Goal: Task Accomplishment & Management: Manage account settings

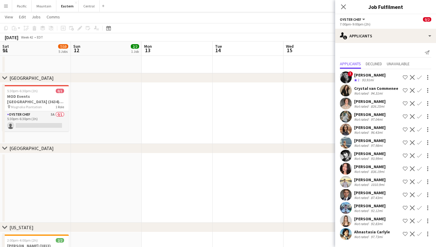
scroll to position [0, 176]
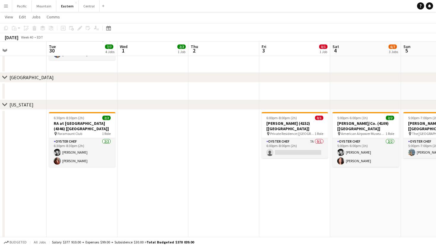
scroll to position [243, 0]
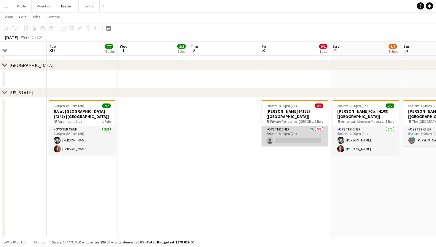
click at [306, 127] on app-card-role "Oyster Chef 7A 0/1 6:00pm-8:00pm (2h) single-neutral-actions" at bounding box center [295, 136] width 67 height 20
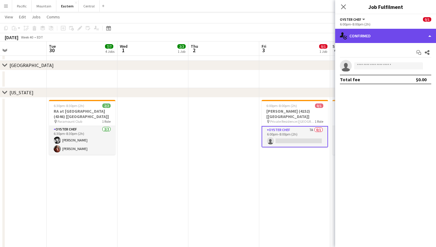
click at [414, 34] on div "single-neutral-actions-check-2 Confirmed" at bounding box center [385, 36] width 101 height 14
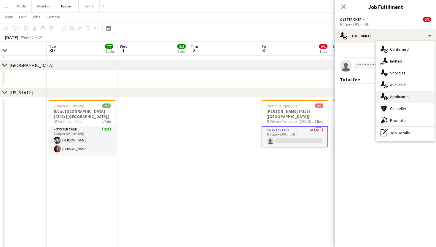
click at [419, 98] on div "single-neutral-actions-information Applicants" at bounding box center [405, 97] width 59 height 12
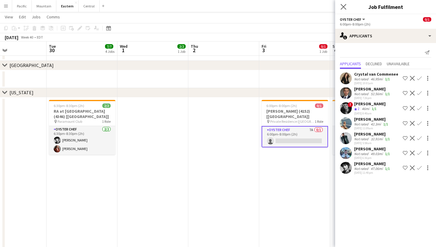
click at [345, 3] on app-icon "Close pop-in" at bounding box center [344, 7] width 9 height 9
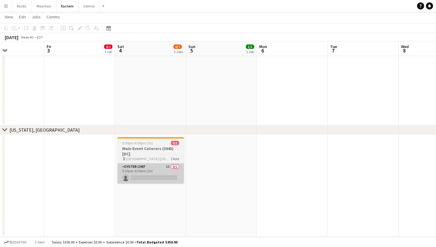
scroll to position [705, 0]
click at [159, 163] on app-job-card "5:30pm-6:30pm (1h) 0/1 Main Event Caterers (3943) [DC] pin Still Meadow Farm (P…" at bounding box center [151, 160] width 67 height 46
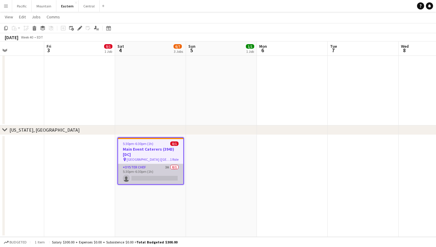
click at [171, 181] on app-card-role "Oyster Chef 3A 0/1 5:30pm-6:30pm (1h) single-neutral-actions" at bounding box center [150, 174] width 65 height 20
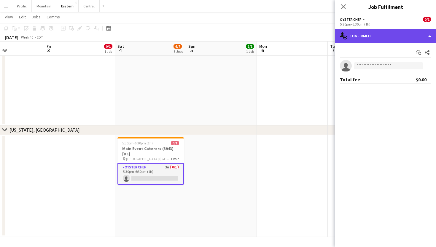
click at [403, 40] on div "single-neutral-actions-check-2 Confirmed" at bounding box center [385, 36] width 101 height 14
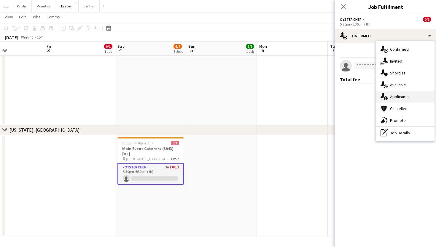
click at [403, 97] on span "Applicants" at bounding box center [399, 96] width 19 height 5
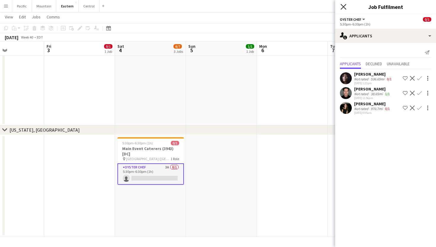
click at [346, 5] on icon at bounding box center [344, 7] width 6 height 6
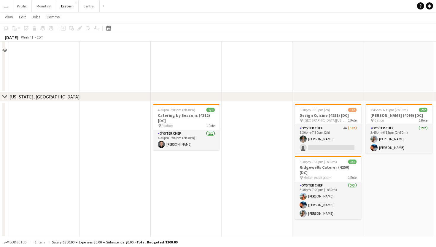
scroll to position [739, 0]
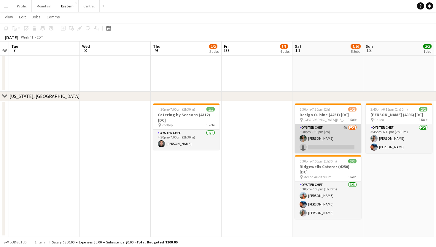
click at [318, 141] on app-card-role "Oyster Chef 4A [DATE] 5:30pm-7:30pm (2h) [PERSON_NAME] single-neutral-actions" at bounding box center [328, 138] width 67 height 29
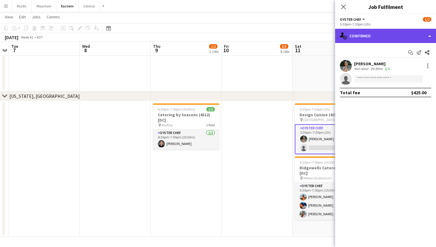
click at [415, 33] on div "single-neutral-actions-check-2 Confirmed" at bounding box center [385, 36] width 101 height 14
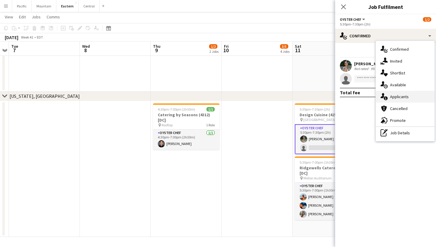
click at [418, 95] on div "single-neutral-actions-information Applicants" at bounding box center [405, 97] width 59 height 12
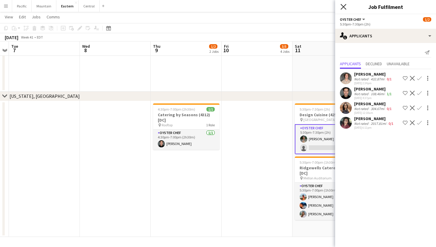
click at [345, 4] on icon "Close pop-in" at bounding box center [344, 7] width 6 height 6
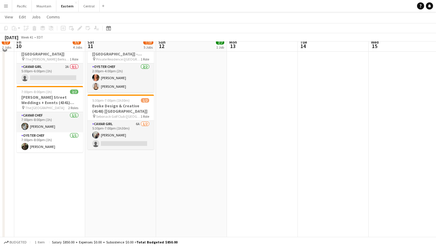
scroll to position [321, 0]
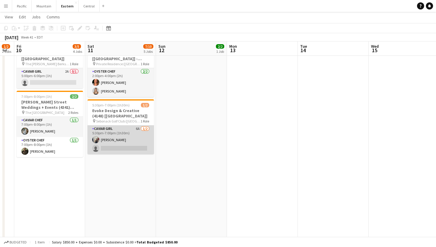
click at [129, 146] on app-card-role "Caviar Girl 6A 1/2 5:30pm-7:00pm (1h30m) joelle kaplan single-neutral-actions" at bounding box center [121, 140] width 67 height 29
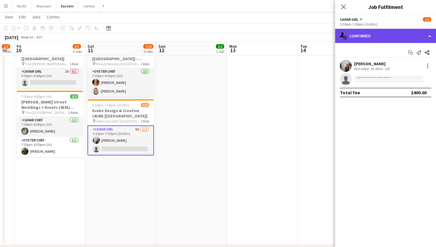
click at [406, 38] on div "single-neutral-actions-check-2 Confirmed" at bounding box center [385, 36] width 101 height 14
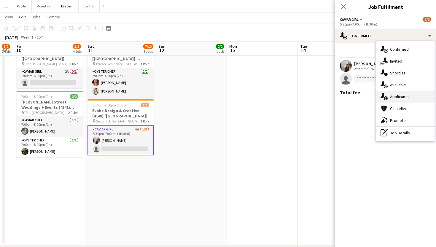
click at [407, 100] on div "single-neutral-actions-information Applicants" at bounding box center [405, 97] width 59 height 12
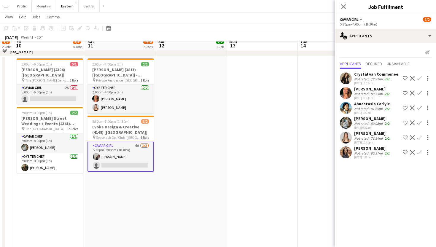
scroll to position [292, 0]
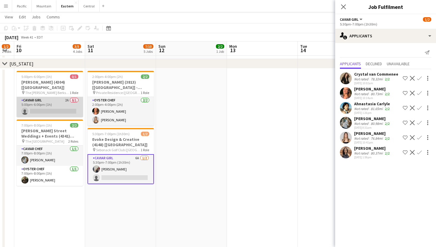
click at [48, 103] on app-card-role "Caviar Girl 2A 0/1 5:00pm-6:00pm (1h) single-neutral-actions" at bounding box center [50, 107] width 67 height 20
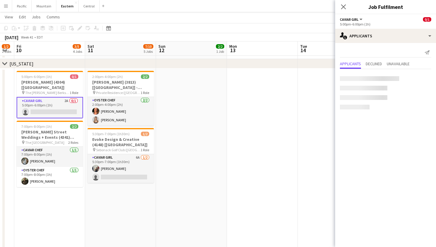
scroll to position [0, 198]
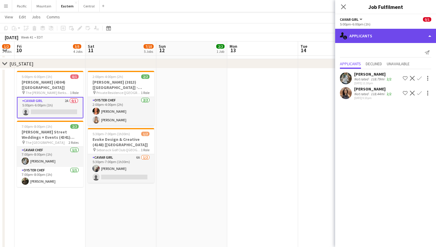
click at [420, 40] on div "single-neutral-actions-information Applicants" at bounding box center [385, 36] width 101 height 14
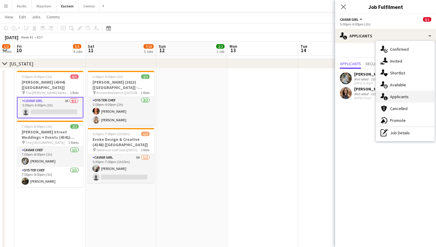
click at [416, 97] on div "single-neutral-actions-information Applicants" at bounding box center [405, 97] width 59 height 12
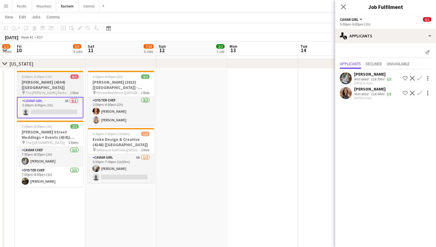
click at [65, 91] on span "The [PERSON_NAME] Berkshires (Lenox, [GEOGRAPHIC_DATA])" at bounding box center [48, 93] width 45 height 4
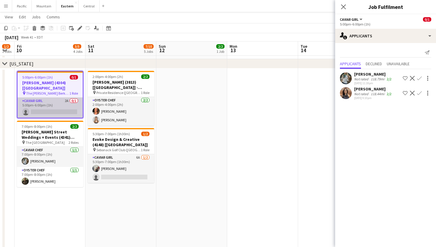
click at [74, 104] on app-card-role "Caviar Girl 2A 0/1 5:00pm-6:00pm (1h) single-neutral-actions" at bounding box center [50, 108] width 65 height 20
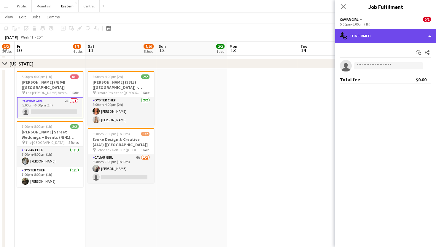
click at [384, 40] on div "single-neutral-actions-check-2 Confirmed" at bounding box center [385, 36] width 101 height 14
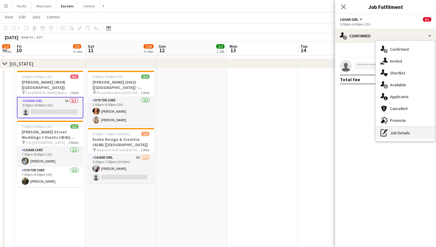
click at [390, 137] on div "pen-write Job Details" at bounding box center [405, 133] width 59 height 12
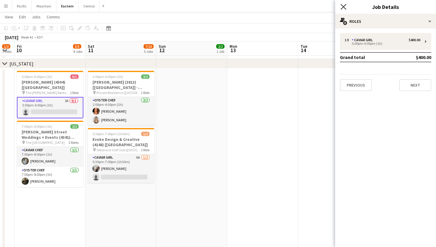
click at [344, 6] on icon "Close pop-in" at bounding box center [344, 7] width 6 height 6
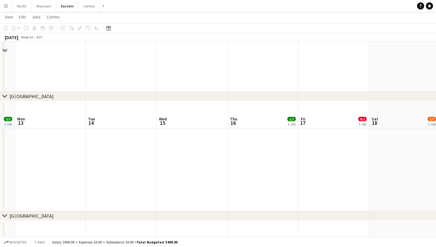
scroll to position [289, 0]
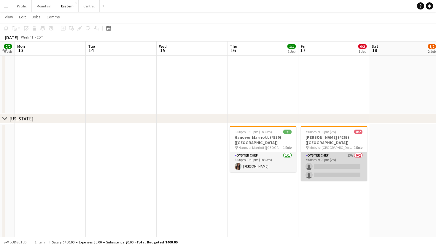
click at [331, 166] on app-card-role "Oyster Chef 13A 0/2 7:00pm-9:00pm (2h) single-neutral-actions single-neutral-ac…" at bounding box center [334, 166] width 67 height 29
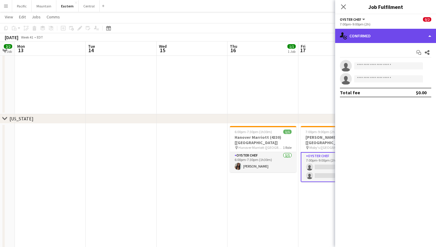
click at [394, 37] on div "single-neutral-actions-check-2 Confirmed" at bounding box center [385, 36] width 101 height 14
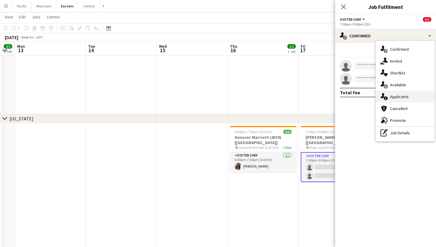
click at [409, 99] on div "single-neutral-actions-information Applicants" at bounding box center [405, 97] width 59 height 12
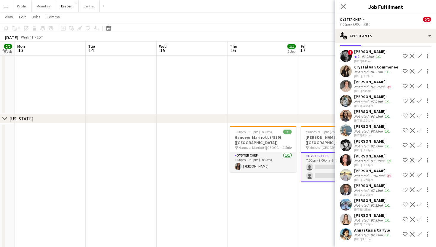
scroll to position [23, 0]
click at [316, 136] on h3 "[PERSON_NAME] (4263) [[GEOGRAPHIC_DATA]]" at bounding box center [334, 140] width 67 height 11
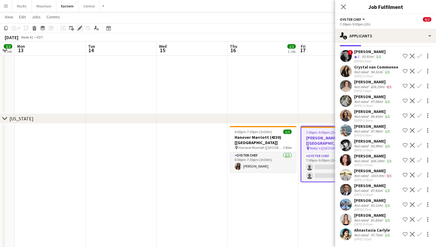
click at [78, 27] on icon "Edit" at bounding box center [79, 28] width 5 height 5
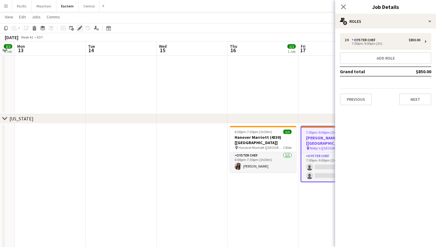
scroll to position [0, 0]
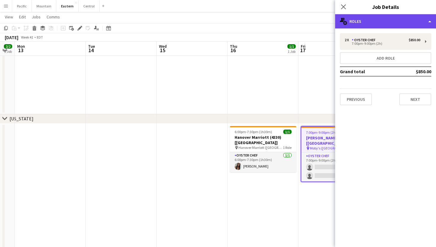
click at [392, 19] on div "multiple-users-add Roles" at bounding box center [385, 21] width 101 height 14
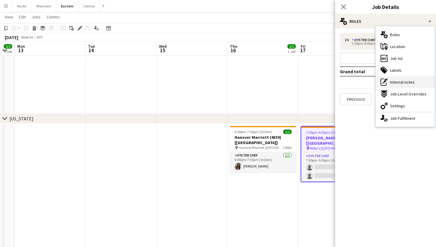
click at [410, 79] on div "pen-write Internal notes" at bounding box center [405, 82] width 59 height 12
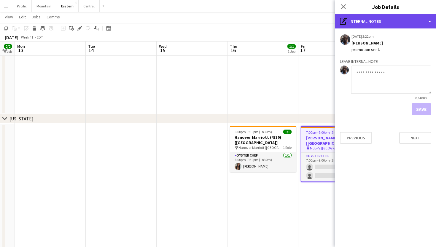
click at [387, 21] on div "pen-write Internal notes" at bounding box center [385, 21] width 101 height 14
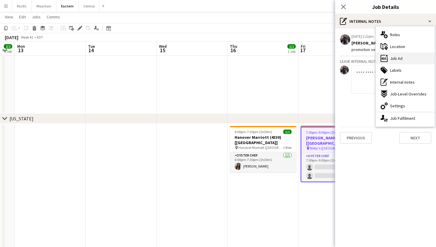
click at [399, 63] on div "ads-window Job Ad" at bounding box center [405, 59] width 59 height 12
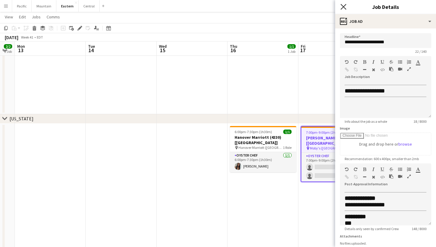
click at [343, 5] on icon "Close pop-in" at bounding box center [344, 7] width 6 height 6
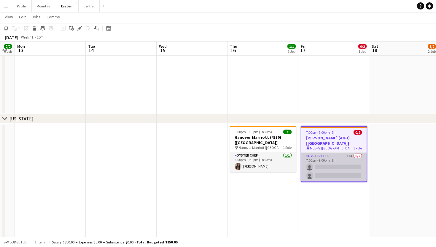
click at [334, 170] on app-card-role "Oyster Chef 13A 0/2 7:00pm-9:00pm (2h) single-neutral-actions single-neutral-ac…" at bounding box center [334, 167] width 65 height 29
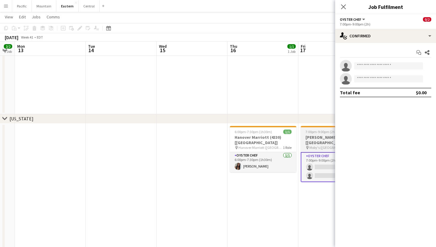
click at [316, 132] on span "7:00pm-9:00pm (2h)" at bounding box center [321, 132] width 31 height 4
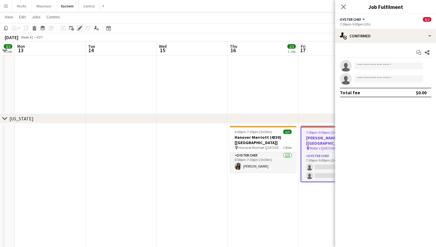
click at [79, 29] on icon at bounding box center [79, 28] width 3 height 3
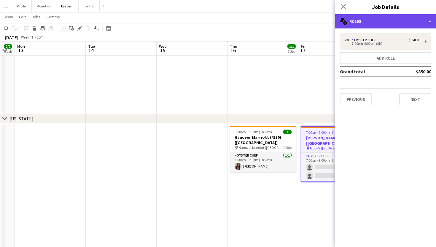
click at [379, 23] on div "multiple-users-add Roles" at bounding box center [385, 21] width 101 height 14
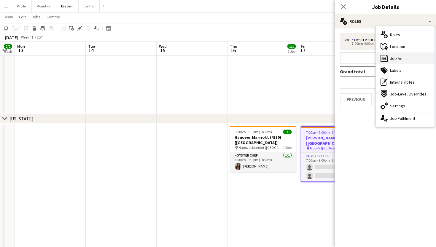
click at [402, 58] on span "Job Ad" at bounding box center [396, 58] width 12 height 5
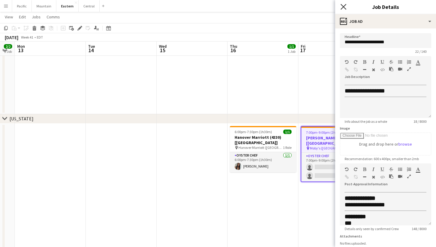
click at [343, 6] on icon at bounding box center [344, 7] width 6 height 6
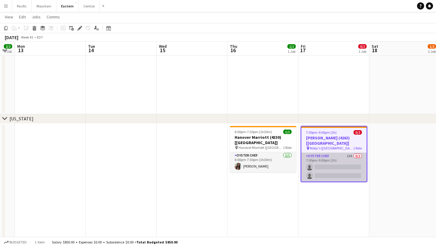
click at [345, 174] on app-card-role "Oyster Chef 13A 0/2 7:00pm-9:00pm (2h) single-neutral-actions single-neutral-ac…" at bounding box center [334, 167] width 65 height 29
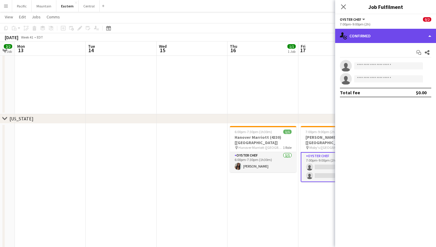
click at [392, 36] on div "single-neutral-actions-check-2 Confirmed" at bounding box center [385, 36] width 101 height 14
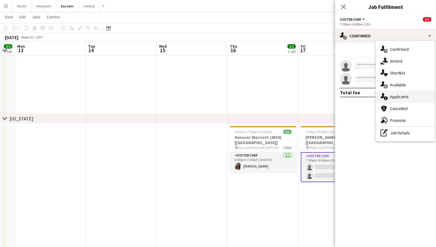
click at [411, 100] on div "single-neutral-actions-information Applicants" at bounding box center [405, 97] width 59 height 12
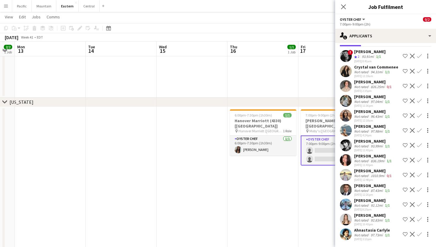
scroll to position [306, 0]
click at [419, 131] on app-icon "Confirm" at bounding box center [419, 130] width 5 height 5
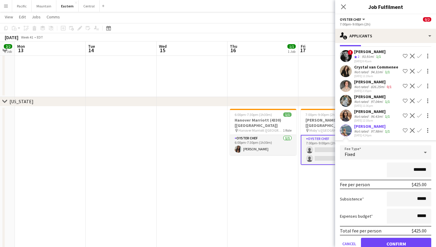
click at [387, 244] on button "Confirm" at bounding box center [396, 244] width 70 height 12
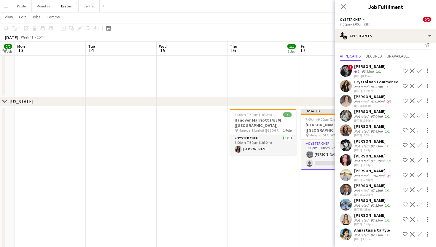
click at [419, 219] on app-icon "Confirm" at bounding box center [419, 219] width 5 height 5
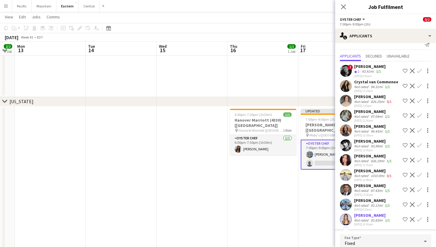
scroll to position [121, 0]
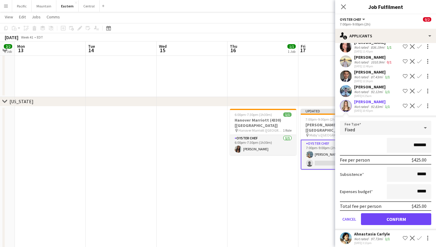
click at [393, 221] on button "Confirm" at bounding box center [396, 219] width 70 height 12
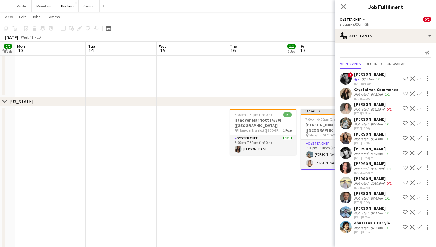
scroll to position [0, 0]
click at [344, 7] on icon at bounding box center [344, 7] width 6 height 6
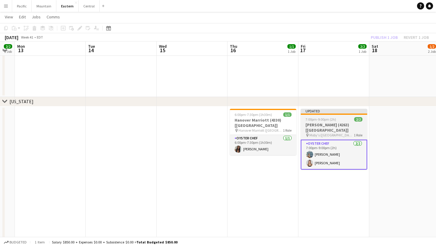
click at [324, 133] on div "pin Moby's (East Hampton, NY) 1 Role" at bounding box center [334, 135] width 67 height 5
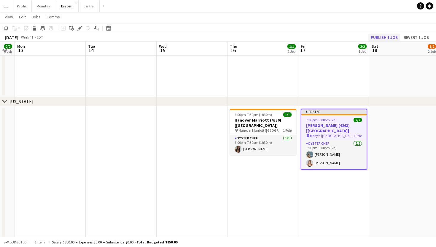
click at [390, 38] on button "Publish 1 job" at bounding box center [385, 38] width 32 height 8
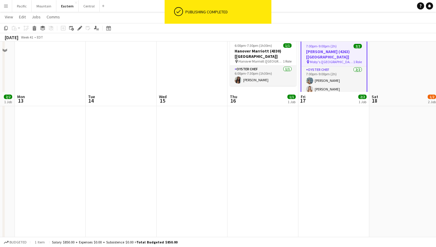
scroll to position [361, 0]
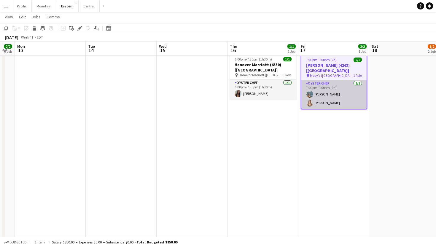
click at [313, 99] on app-user-avatar at bounding box center [309, 102] width 7 height 7
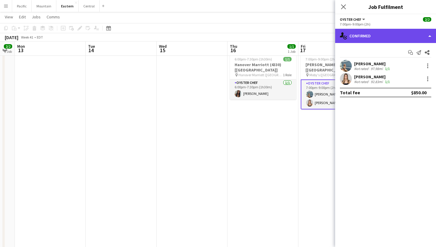
click at [377, 35] on div "single-neutral-actions-check-2 Confirmed" at bounding box center [385, 36] width 101 height 14
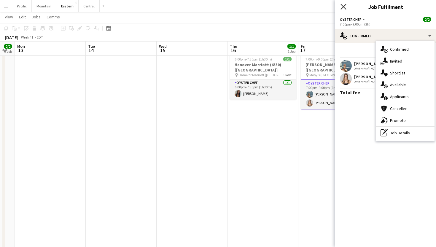
click at [344, 7] on icon at bounding box center [344, 7] width 6 height 6
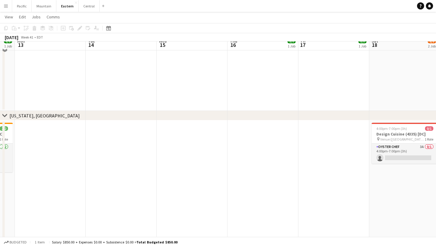
scroll to position [779, 0]
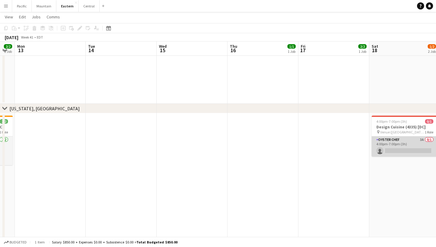
click at [385, 152] on app-card-role "Oyster Chef 3A 0/1 4:00pm-7:00pm (3h) single-neutral-actions" at bounding box center [405, 147] width 67 height 20
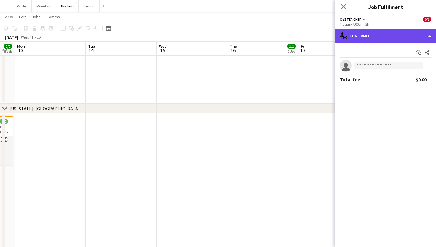
click at [404, 39] on div "single-neutral-actions-check-2 Confirmed" at bounding box center [385, 36] width 101 height 14
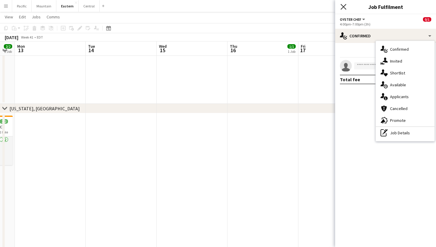
click at [345, 7] on icon at bounding box center [344, 7] width 6 height 6
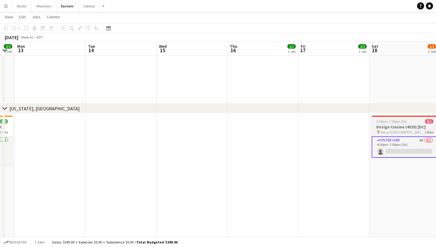
click at [390, 121] on span "4:00pm-7:00pm (3h)" at bounding box center [392, 121] width 31 height 4
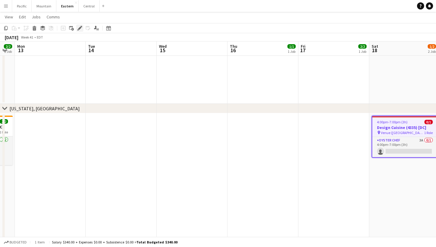
click at [79, 29] on icon at bounding box center [79, 28] width 3 height 3
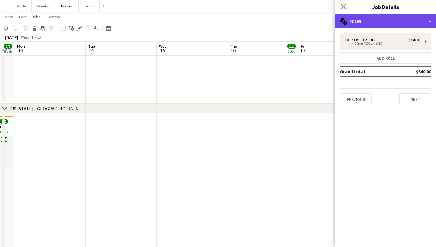
click at [386, 25] on div "multiple-users-add Roles" at bounding box center [385, 21] width 101 height 14
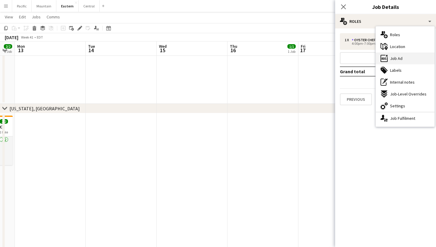
click at [398, 60] on span "Job Ad" at bounding box center [396, 58] width 12 height 5
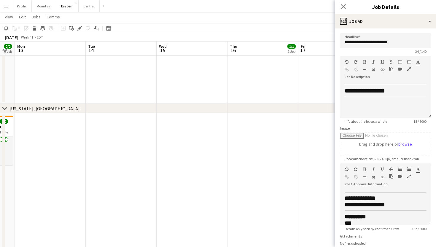
click at [342, 2] on div "Close pop-in" at bounding box center [343, 7] width 17 height 14
click at [344, 7] on icon at bounding box center [344, 7] width 6 height 6
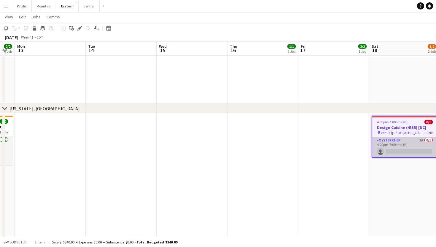
click at [396, 151] on app-card-role "Oyster Chef 3A 0/1 4:00pm-7:00pm (3h) single-neutral-actions" at bounding box center [405, 147] width 65 height 20
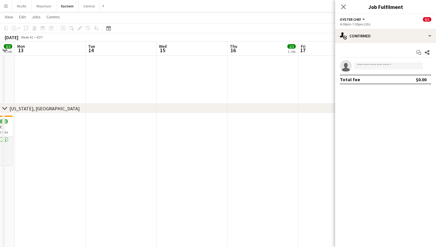
click at [407, 44] on div "Start chat Share single-neutral-actions Total fee $0.00" at bounding box center [385, 66] width 101 height 46
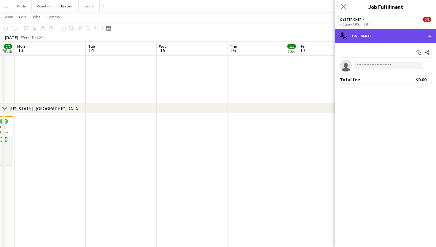
click at [405, 35] on div "single-neutral-actions-check-2 Confirmed" at bounding box center [385, 36] width 101 height 14
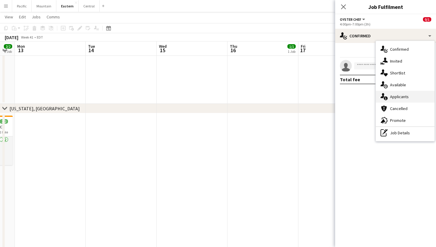
click at [409, 96] on div "single-neutral-actions-information Applicants" at bounding box center [405, 97] width 59 height 12
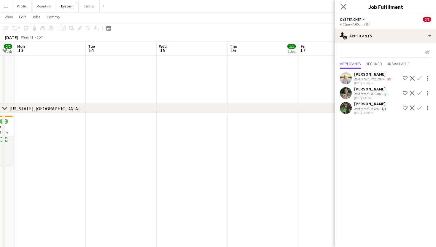
click at [340, 6] on app-icon "Close pop-in" at bounding box center [344, 7] width 9 height 9
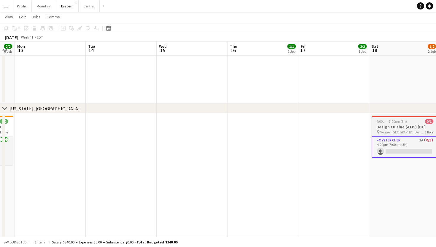
click at [386, 124] on h3 "Design Cuisine (4335) [DC]" at bounding box center [405, 126] width 67 height 5
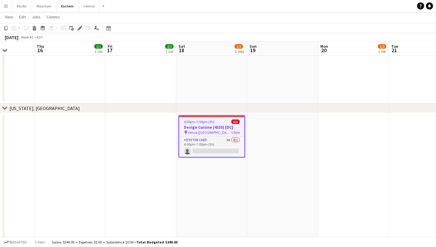
scroll to position [0, 182]
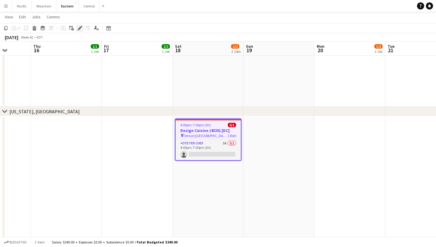
click at [80, 31] on div "Edit" at bounding box center [79, 28] width 7 height 7
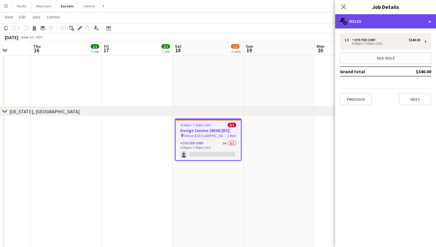
click at [402, 22] on div "multiple-users-add Roles" at bounding box center [385, 21] width 101 height 14
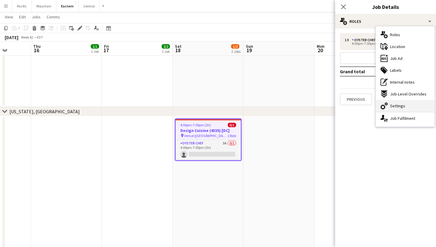
click at [404, 105] on span "Settings" at bounding box center [397, 105] width 15 height 5
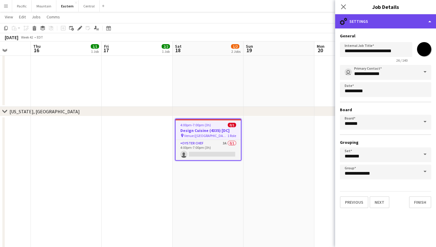
click at [391, 20] on div "cog-double-3 Settings" at bounding box center [385, 21] width 101 height 14
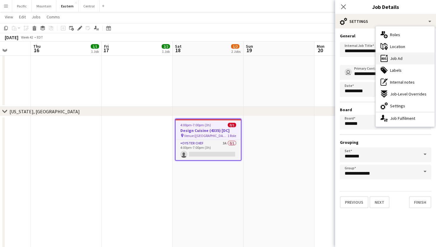
click at [393, 57] on span "Job Ad" at bounding box center [396, 58] width 12 height 5
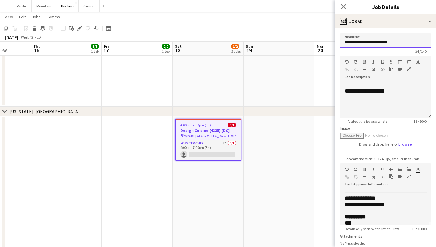
click at [366, 36] on input "**********" at bounding box center [385, 40] width 91 height 15
click at [341, 3] on div "Close pop-in" at bounding box center [343, 7] width 17 height 14
click at [344, 7] on icon at bounding box center [344, 7] width 6 height 6
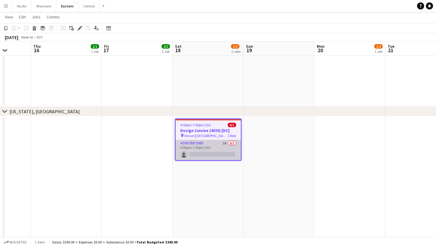
click at [230, 157] on app-card-role "Oyster Chef 3A 0/1 4:00pm-7:00pm (3h) single-neutral-actions" at bounding box center [208, 150] width 65 height 20
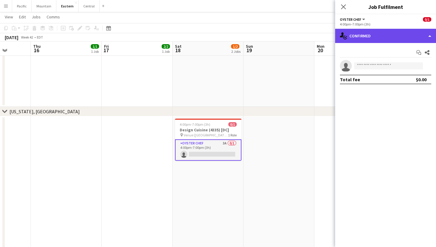
click at [392, 40] on div "single-neutral-actions-check-2 Confirmed" at bounding box center [385, 36] width 101 height 14
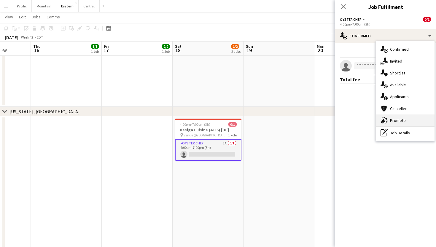
click at [402, 119] on span "Promote" at bounding box center [398, 120] width 16 height 5
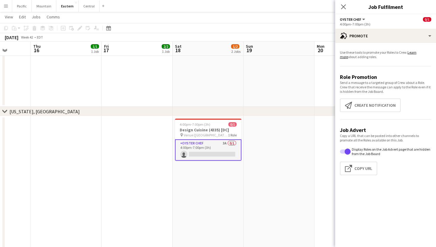
click at [366, 97] on app-promote-tab "Use these tools to promote your Roles to Crew. Learn more about adding roles. R…" at bounding box center [385, 114] width 101 height 132
click at [366, 102] on button "Create notification Create notification" at bounding box center [370, 106] width 61 height 14
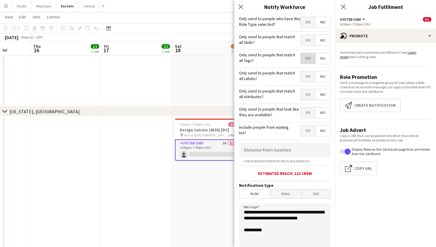
click at [310, 58] on span "Yes" at bounding box center [308, 58] width 15 height 11
drag, startPoint x: 276, startPoint y: 225, endPoint x: 223, endPoint y: 201, distance: 58.1
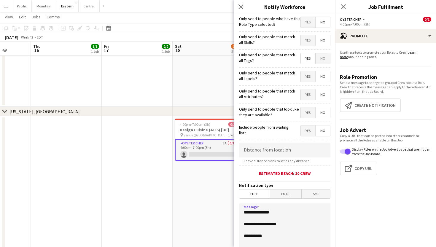
paste textarea "**********"
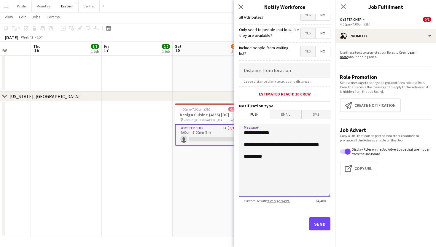
scroll to position [80, 0]
type textarea "**********"
click at [321, 227] on button "Send" at bounding box center [319, 224] width 21 height 13
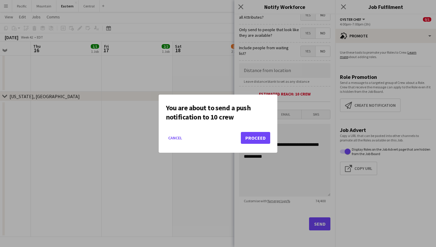
click at [256, 143] on button "Proceed" at bounding box center [255, 138] width 29 height 12
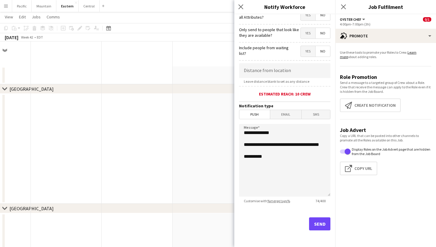
scroll to position [794, 0]
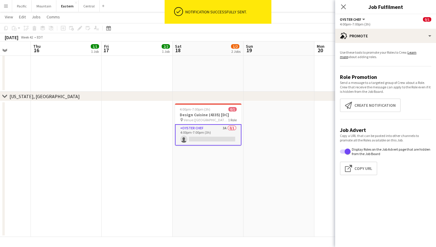
click at [223, 110] on div "4:00pm-7:00pm (3h) 0/1" at bounding box center [208, 109] width 67 height 4
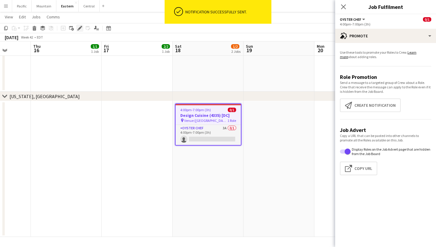
click at [80, 28] on icon at bounding box center [79, 28] width 3 height 3
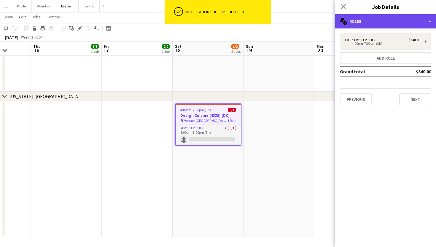
click at [419, 22] on div "multiple-users-add Roles" at bounding box center [385, 21] width 101 height 14
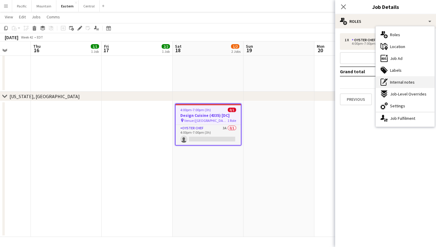
click at [415, 80] on div "pen-write Internal notes" at bounding box center [405, 82] width 59 height 12
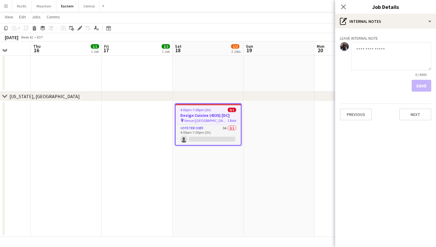
click at [379, 51] on textarea at bounding box center [392, 56] width 80 height 28
type textarea "*"
type textarea "**********"
click at [421, 84] on button "Save" at bounding box center [422, 86] width 20 height 12
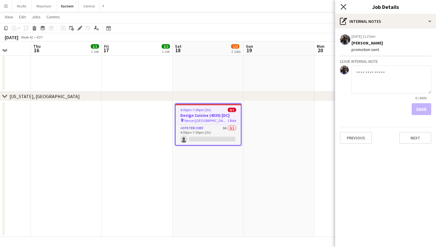
click at [346, 8] on icon "Close pop-in" at bounding box center [344, 7] width 6 height 6
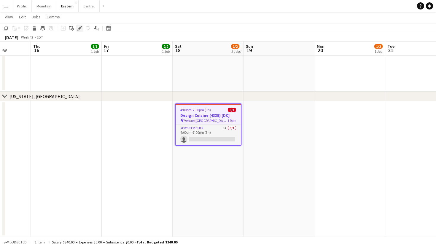
click at [80, 29] on icon "Edit" at bounding box center [79, 28] width 5 height 5
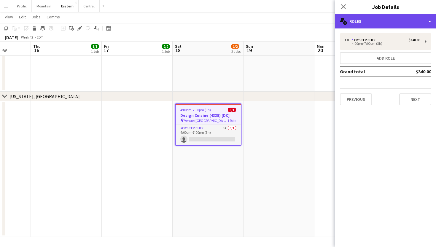
click at [384, 27] on div "multiple-users-add Roles" at bounding box center [385, 21] width 101 height 14
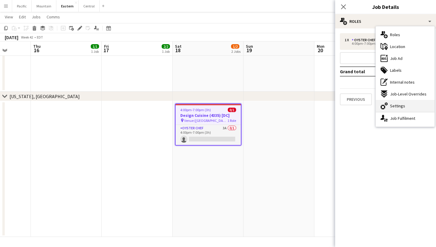
click at [402, 106] on span "Settings" at bounding box center [397, 105] width 15 height 5
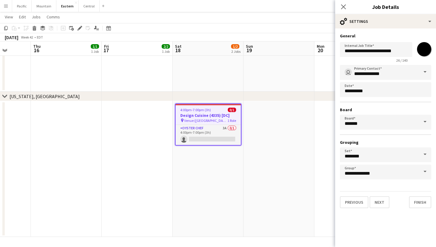
click at [420, 52] on input "*******" at bounding box center [424, 49] width 21 height 21
type input "*******"
click at [345, 7] on icon "Close pop-in" at bounding box center [344, 7] width 6 height 6
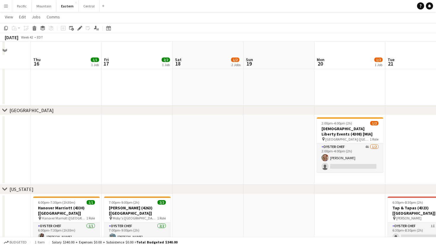
scroll to position [235, 0]
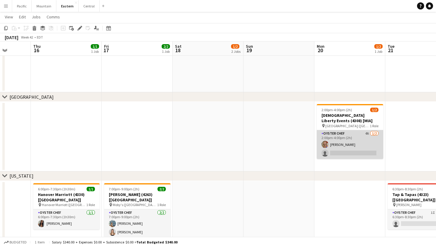
click at [363, 147] on app-card-role "Oyster Chef 4A 1/2 2:00pm-4:00pm (2h) Alivia Murdoch single-neutral-actions" at bounding box center [350, 144] width 67 height 29
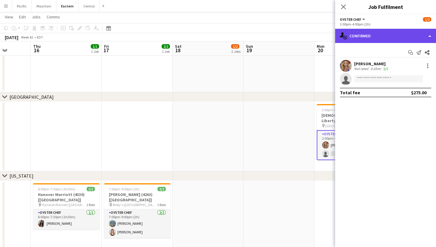
click at [382, 36] on div "single-neutral-actions-check-2 Confirmed" at bounding box center [385, 36] width 101 height 14
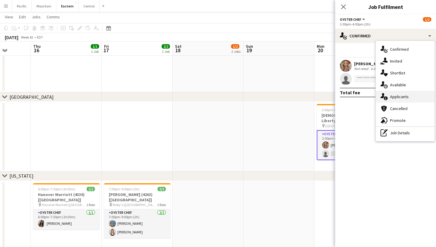
click at [408, 98] on span "Applicants" at bounding box center [399, 96] width 19 height 5
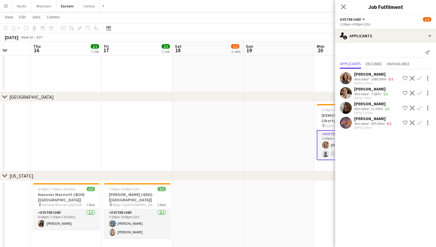
click at [347, 92] on app-user-avatar at bounding box center [346, 93] width 12 height 12
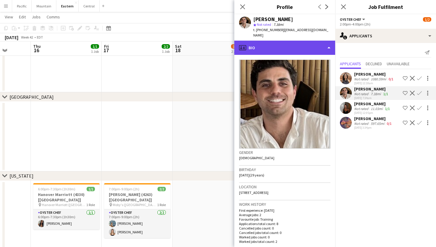
click at [310, 41] on div "profile Bio" at bounding box center [285, 48] width 101 height 14
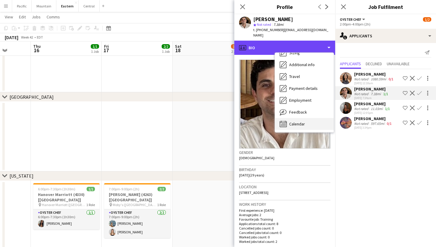
scroll to position [44, 0]
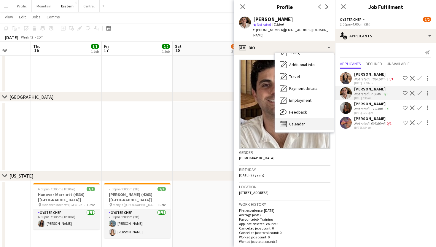
click at [301, 121] on span "Calendar" at bounding box center [297, 123] width 16 height 5
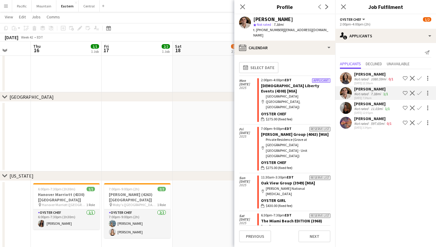
scroll to position [0, 0]
click at [241, 7] on icon "Close pop-in" at bounding box center [243, 7] width 6 height 6
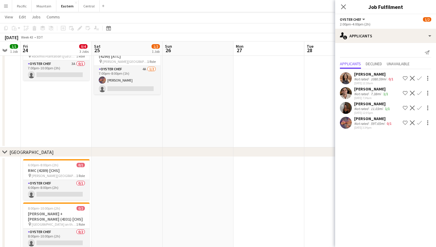
scroll to position [57, 0]
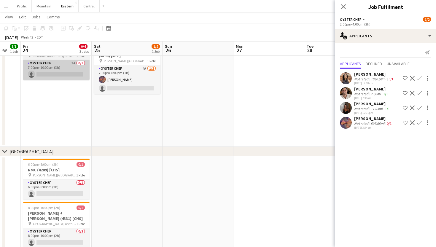
click at [80, 77] on app-card-role "Oyster Chef 3A 0/1 7:00pm-10:00pm (3h) single-neutral-actions" at bounding box center [56, 70] width 67 height 20
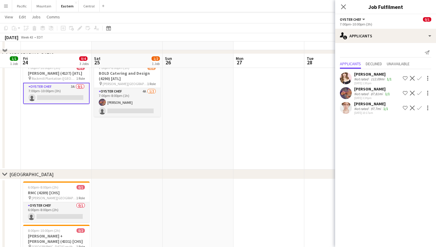
scroll to position [34, 0]
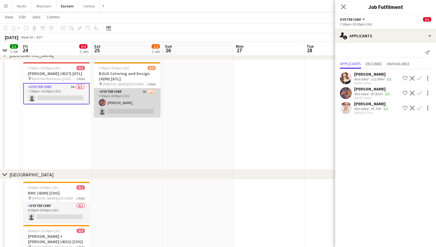
click at [148, 113] on app-card-role "Oyster Chef 4A 1/2 7:00pm-8:00pm (1h) CC Halsey single-neutral-actions" at bounding box center [127, 102] width 67 height 29
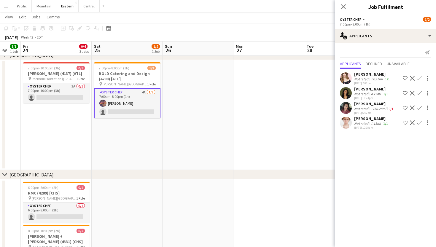
click at [349, 125] on app-user-avatar at bounding box center [346, 123] width 12 height 12
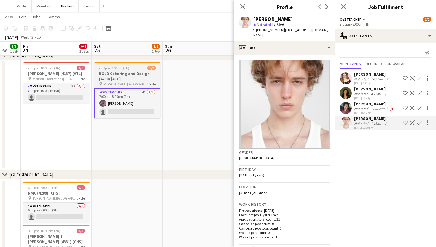
click at [137, 75] on h3 "BOLD Catering and Design (4290) [ATL]" at bounding box center [127, 76] width 67 height 11
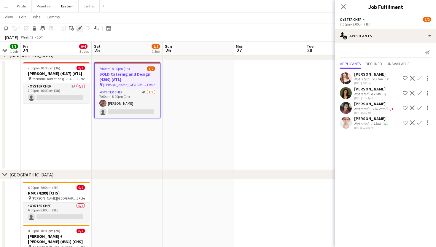
click at [80, 28] on icon at bounding box center [79, 28] width 3 height 3
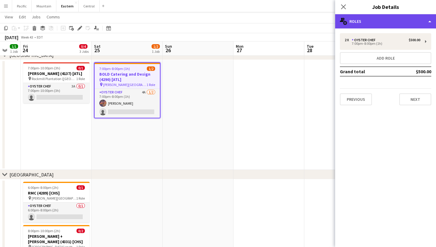
click at [360, 25] on div "multiple-users-add Roles" at bounding box center [385, 21] width 101 height 14
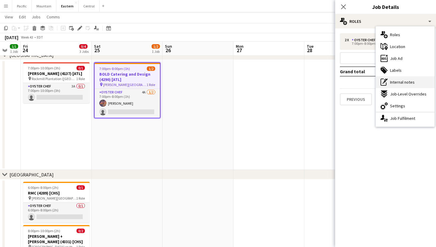
click at [387, 83] on icon "pen-write" at bounding box center [384, 82] width 7 height 7
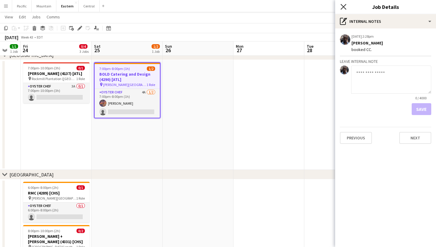
click at [344, 8] on icon "Close pop-in" at bounding box center [344, 7] width 6 height 6
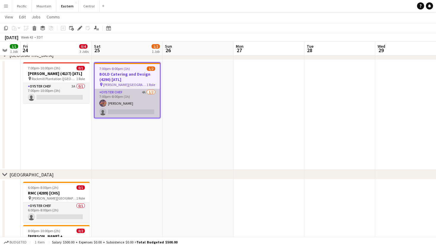
click at [149, 99] on app-card-role "Oyster Chef 4A 1/2 7:00pm-8:00pm (1h) CC Halsey single-neutral-actions" at bounding box center [127, 103] width 65 height 29
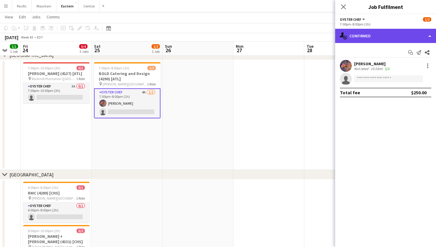
click at [420, 35] on div "single-neutral-actions-check-2 Confirmed" at bounding box center [385, 36] width 101 height 14
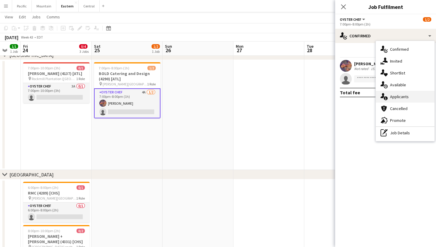
click at [409, 94] on div "single-neutral-actions-information Applicants" at bounding box center [405, 97] width 59 height 12
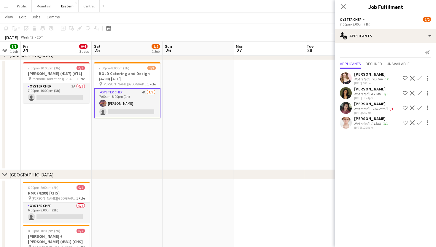
click at [357, 125] on div "Not rated" at bounding box center [361, 123] width 15 height 4
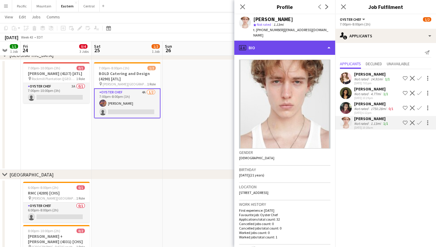
click at [310, 43] on div "profile Bio" at bounding box center [285, 48] width 101 height 14
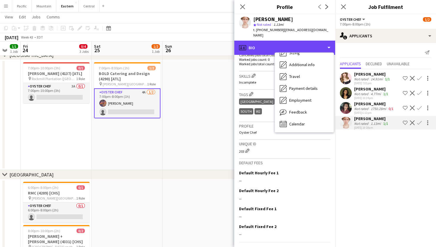
scroll to position [44, 0]
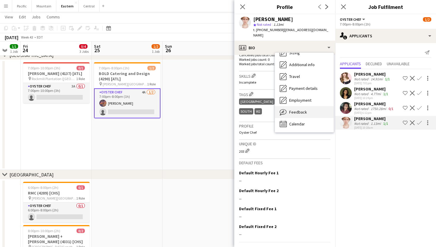
click at [310, 111] on div "Feedback Feedback" at bounding box center [304, 112] width 59 height 12
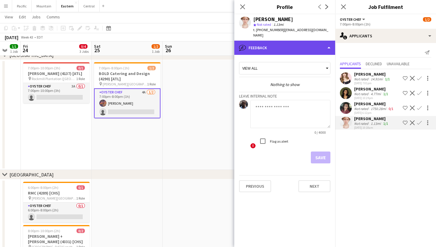
click at [287, 41] on div "bubble-pencil Feedback" at bounding box center [285, 48] width 101 height 14
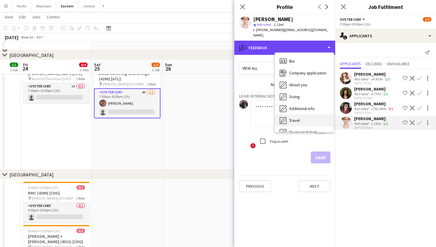
scroll to position [259, 0]
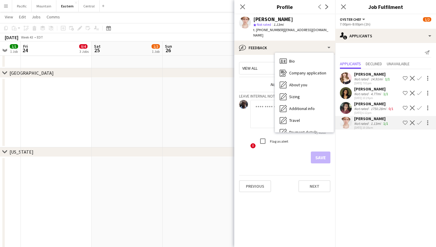
click at [295, 165] on span "Calendar" at bounding box center [297, 167] width 16 height 5
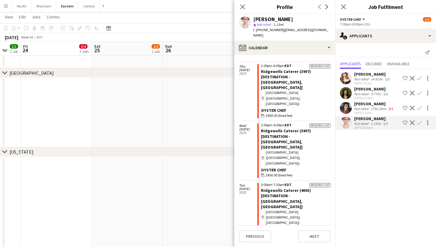
scroll to position [833, 0]
click at [244, 8] on icon at bounding box center [243, 7] width 6 height 6
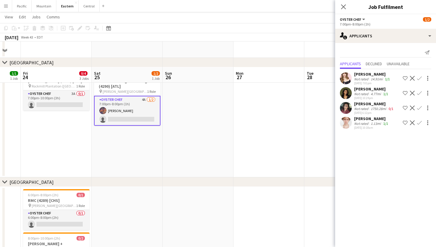
scroll to position [26, 0]
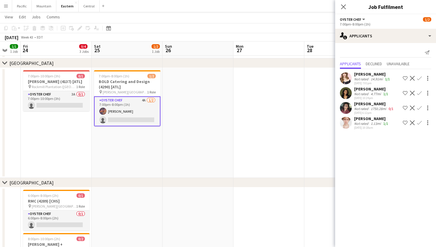
click at [138, 116] on app-card-role "Oyster Chef 4A 1/2 7:00pm-8:00pm (1h) CC Halsey single-neutral-actions" at bounding box center [127, 111] width 67 height 30
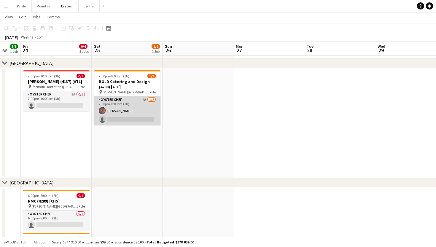
click at [139, 116] on app-card-role "Oyster Chef 4A 1/2 7:00pm-8:00pm (1h) CC Halsey single-neutral-actions" at bounding box center [127, 110] width 67 height 29
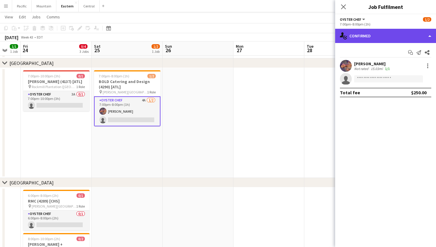
click at [396, 34] on div "single-neutral-actions-check-2 Confirmed" at bounding box center [385, 36] width 101 height 14
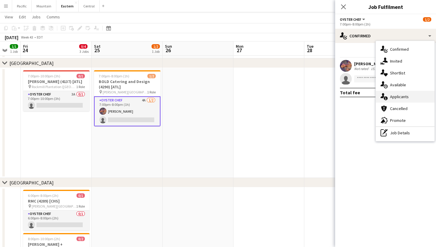
click at [409, 99] on span "Applicants" at bounding box center [399, 96] width 19 height 5
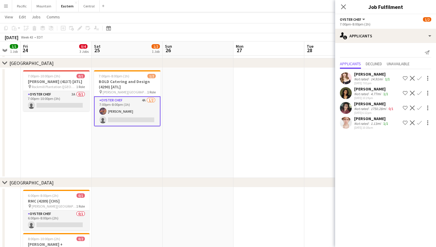
click at [419, 123] on app-icon "Confirm" at bounding box center [419, 123] width 5 height 5
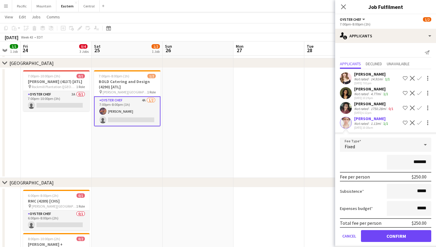
click at [396, 238] on button "Confirm" at bounding box center [396, 236] width 70 height 12
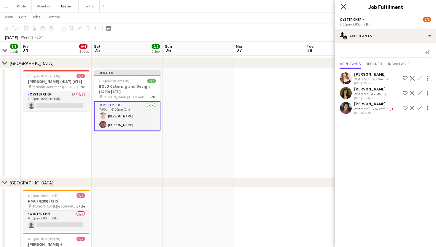
click at [345, 5] on icon "Close pop-in" at bounding box center [344, 7] width 6 height 6
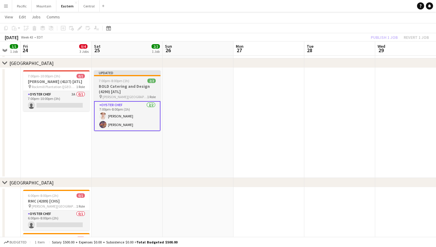
click at [139, 86] on h3 "BOLD Catering and Design (4290) [ATL]" at bounding box center [127, 89] width 67 height 11
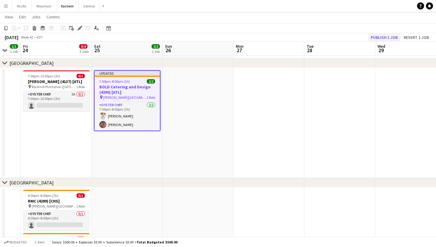
click at [393, 36] on button "Publish 1 job" at bounding box center [385, 38] width 32 height 8
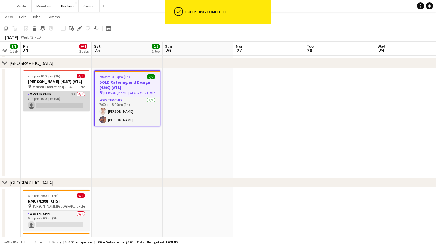
click at [60, 102] on app-card-role "Oyster Chef 3A 0/1 7:00pm-10:00pm (3h) single-neutral-actions" at bounding box center [56, 101] width 67 height 20
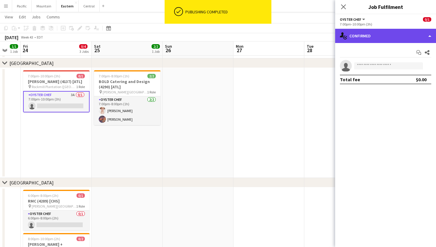
click at [393, 31] on div "single-neutral-actions-check-2 Confirmed" at bounding box center [385, 36] width 101 height 14
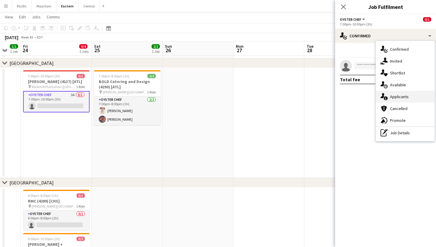
click at [400, 97] on span "Applicants" at bounding box center [399, 96] width 19 height 5
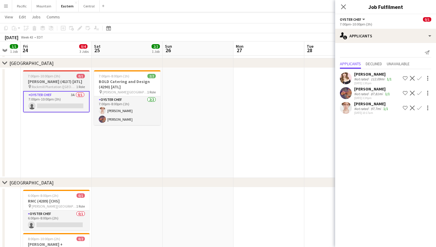
click at [71, 75] on div "7:00pm-10:00pm (3h) 0/1" at bounding box center [56, 76] width 67 height 4
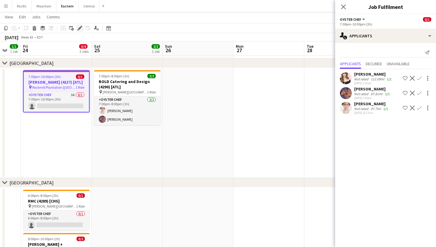
click at [76, 29] on div "Edit" at bounding box center [79, 28] width 7 height 7
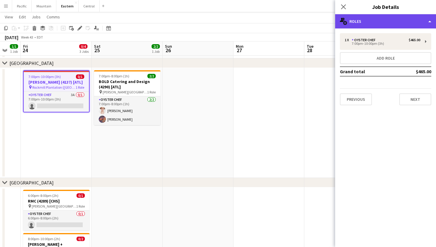
click at [379, 16] on div "multiple-users-add Roles" at bounding box center [385, 21] width 101 height 14
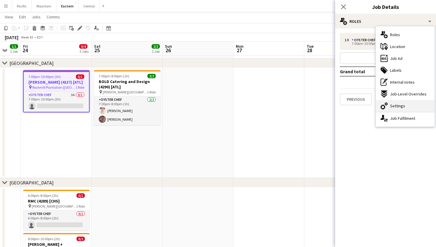
click at [408, 105] on div "cog-double-3 Settings" at bounding box center [405, 106] width 59 height 12
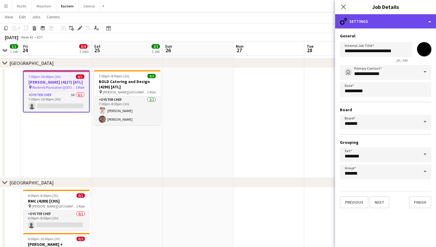
click at [360, 24] on div "cog-double-3 Settings" at bounding box center [385, 21] width 101 height 14
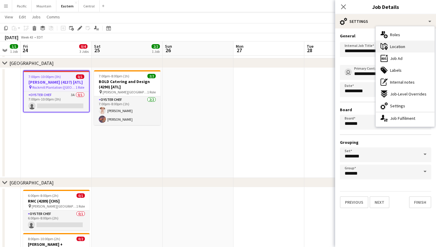
click at [399, 47] on span "Location" at bounding box center [397, 46] width 15 height 5
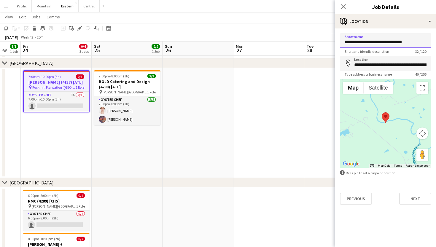
click at [369, 46] on input "**********" at bounding box center [385, 40] width 91 height 15
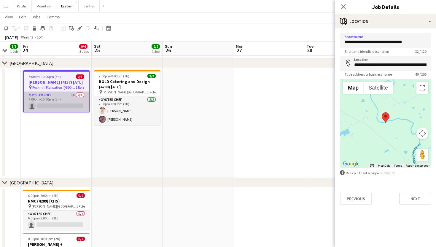
click at [61, 101] on app-card-role "Oyster Chef 3A 0/1 7:00pm-10:00pm (3h) single-neutral-actions" at bounding box center [56, 102] width 65 height 20
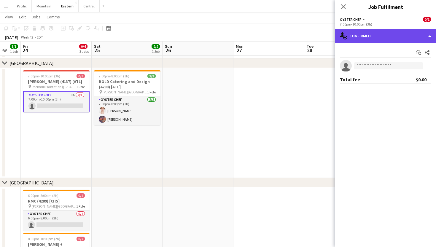
click at [364, 40] on div "single-neutral-actions-check-2 Confirmed" at bounding box center [385, 36] width 101 height 14
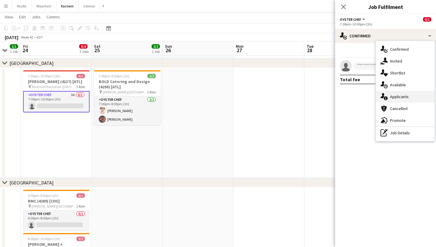
click at [391, 99] on span "Applicants" at bounding box center [399, 96] width 19 height 5
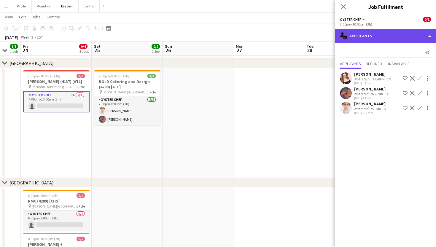
click at [388, 37] on div "single-neutral-actions-information Applicants" at bounding box center [385, 36] width 101 height 14
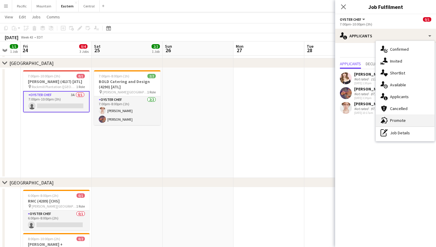
click at [394, 116] on div "advertising-megaphone Promote" at bounding box center [405, 121] width 59 height 12
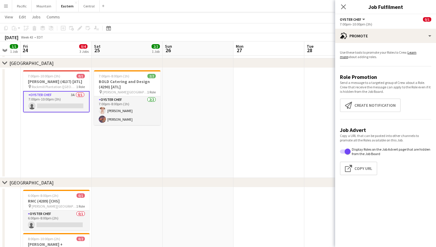
click at [375, 113] on app-promote-tab "Use these tools to promote your Roles to Crew. Learn more about adding roles. R…" at bounding box center [385, 114] width 101 height 132
click at [374, 104] on button "Create notification Create notification" at bounding box center [370, 106] width 61 height 14
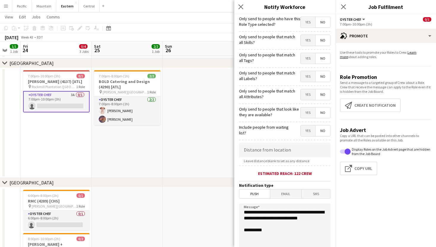
click at [307, 58] on span "Yes" at bounding box center [308, 58] width 15 height 11
drag, startPoint x: 273, startPoint y: 227, endPoint x: 232, endPoint y: 205, distance: 46.6
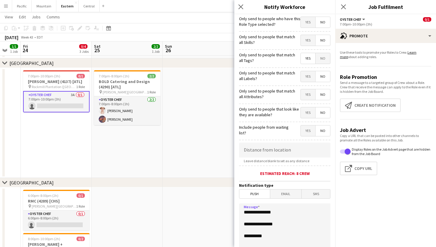
paste textarea "**********"
type textarea "**********"
click at [238, 11] on div "Close pop-in" at bounding box center [242, 7] width 15 height 14
click at [243, 8] on icon "Close pop-in" at bounding box center [241, 7] width 6 height 6
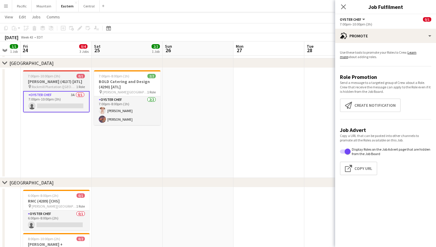
click at [75, 81] on h3 "[PERSON_NAME] (4137) [ATL]" at bounding box center [56, 81] width 67 height 5
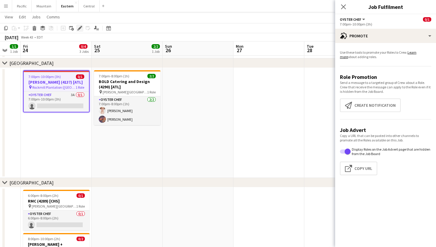
click at [80, 29] on icon at bounding box center [79, 28] width 3 height 3
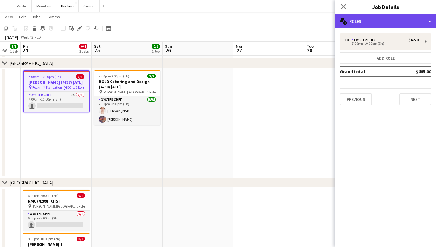
click at [412, 25] on div "multiple-users-add Roles" at bounding box center [385, 21] width 101 height 14
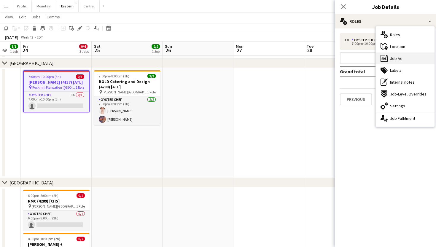
click at [407, 60] on div "ads-window Job Ad" at bounding box center [405, 59] width 59 height 12
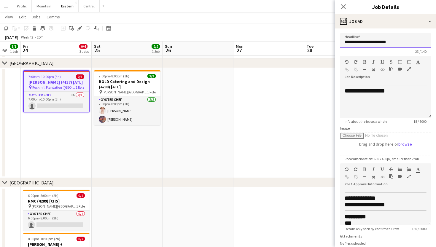
click at [386, 41] on input "**********" at bounding box center [385, 40] width 91 height 15
click at [344, 7] on icon at bounding box center [344, 7] width 6 height 6
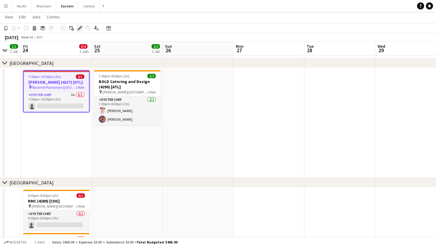
click at [81, 28] on icon at bounding box center [79, 28] width 3 height 3
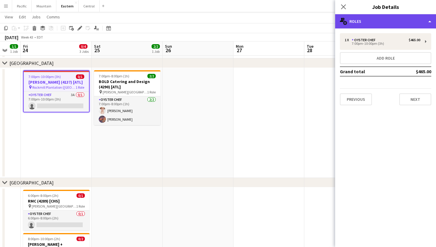
click at [409, 24] on div "multiple-users-add Roles" at bounding box center [385, 21] width 101 height 14
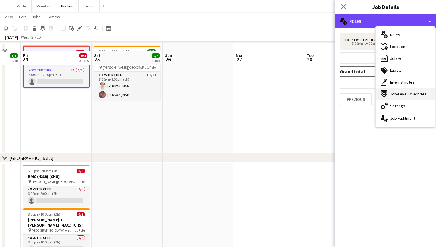
scroll to position [60, 0]
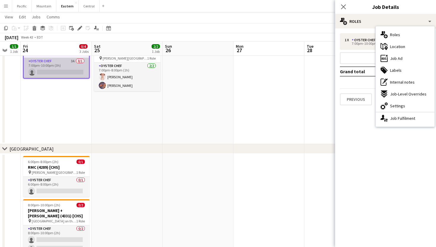
click at [75, 72] on app-card-role "Oyster Chef 3A 0/1 7:00pm-10:00pm (3h) single-neutral-actions" at bounding box center [56, 68] width 65 height 20
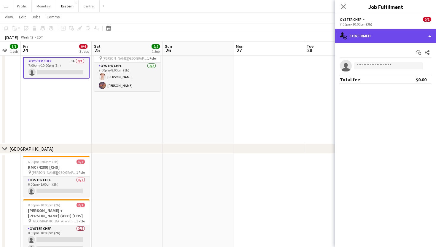
click at [366, 39] on div "single-neutral-actions-check-2 Confirmed" at bounding box center [385, 36] width 101 height 14
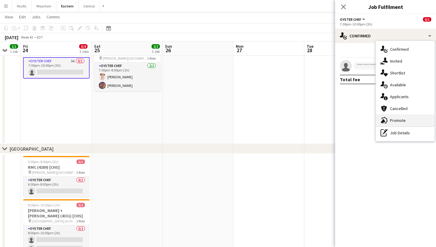
click at [397, 121] on span "Promote" at bounding box center [398, 120] width 16 height 5
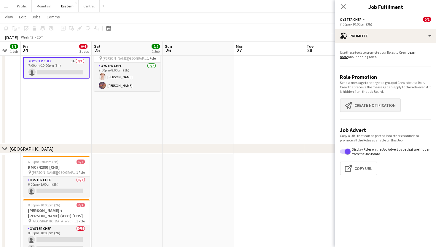
click at [357, 100] on button "Create notification Create notification" at bounding box center [370, 106] width 61 height 14
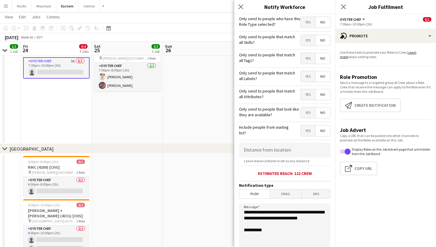
click at [306, 59] on span "Yes" at bounding box center [308, 58] width 15 height 11
drag, startPoint x: 273, startPoint y: 228, endPoint x: 228, endPoint y: 196, distance: 55.0
paste textarea "**********"
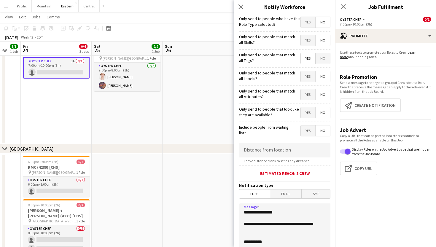
click at [271, 213] on textarea "**********" at bounding box center [284, 240] width 91 height 73
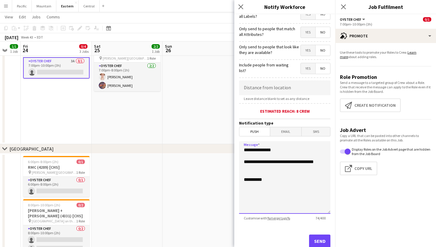
scroll to position [63, 0]
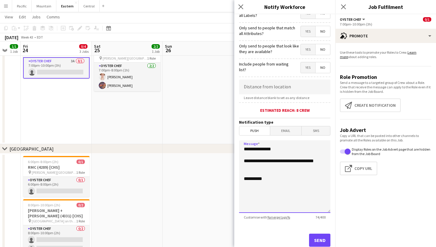
type textarea "**********"
click at [324, 240] on button "Send" at bounding box center [319, 240] width 21 height 13
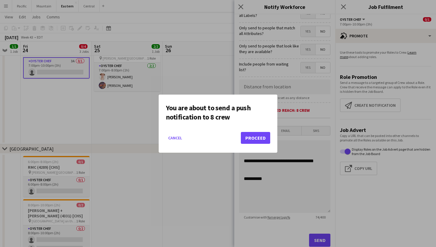
click at [253, 141] on button "Proceed" at bounding box center [255, 138] width 29 height 12
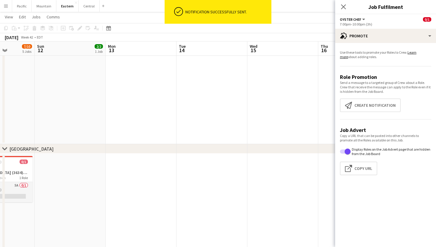
scroll to position [0, 166]
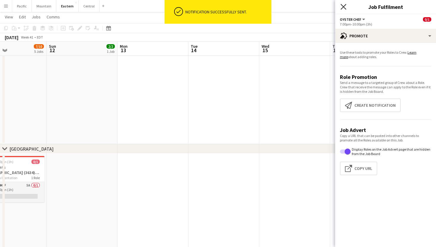
click at [344, 6] on icon "Close pop-in" at bounding box center [344, 7] width 6 height 6
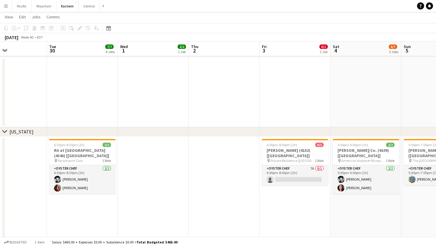
scroll to position [279, 0]
click at [307, 170] on app-card-role "Oyster Chef 7A 0/1 6:00pm-8:00pm (2h) single-neutral-actions" at bounding box center [295, 175] width 67 height 20
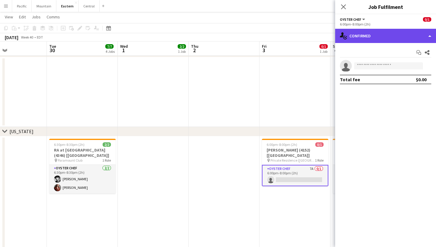
click at [409, 37] on div "single-neutral-actions-check-2 Confirmed" at bounding box center [385, 36] width 101 height 14
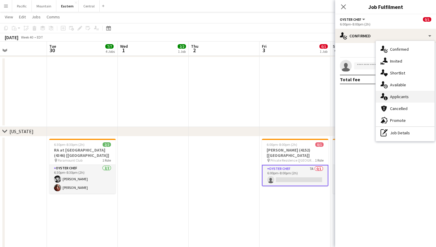
click at [414, 96] on div "single-neutral-actions-information Applicants" at bounding box center [405, 97] width 59 height 12
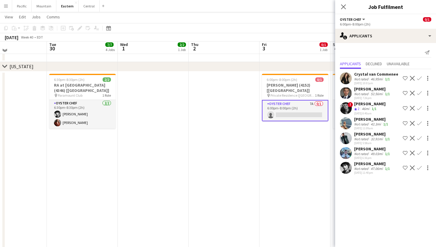
scroll to position [342, 0]
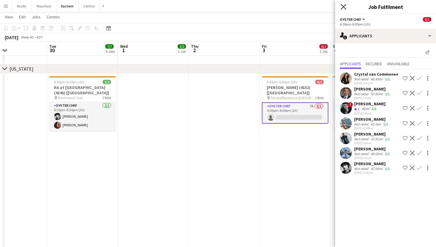
click at [342, 6] on icon "Close pop-in" at bounding box center [344, 7] width 6 height 6
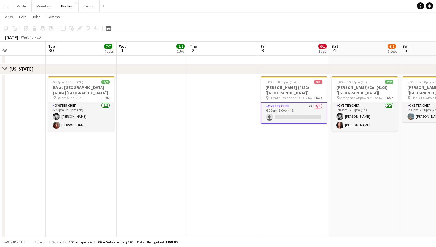
scroll to position [0, 166]
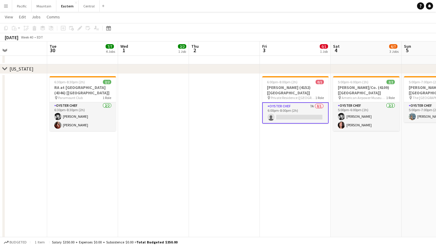
click at [300, 106] on app-card-role "Oyster Chef 7A 0/1 6:00pm-8:00pm (2h) single-neutral-actions" at bounding box center [295, 112] width 67 height 21
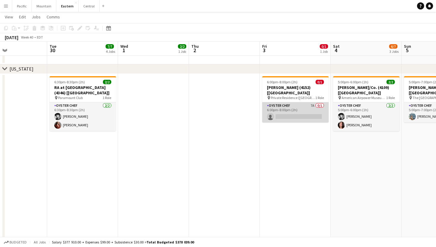
click at [300, 106] on app-card-role "Oyster Chef 7A 0/1 6:00pm-8:00pm (2h) single-neutral-actions" at bounding box center [295, 112] width 67 height 20
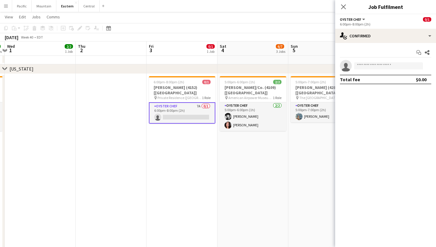
scroll to position [0, 279]
click at [394, 78] on div "Total fee $0.00" at bounding box center [385, 80] width 91 height 10
click at [394, 65] on input at bounding box center [388, 65] width 69 height 7
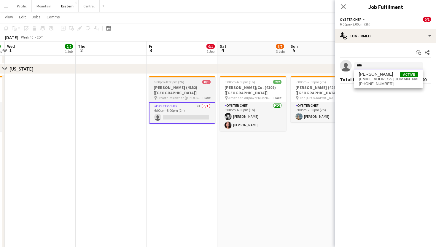
type input "****"
click at [180, 85] on h3 "[PERSON_NAME] (4152) [[GEOGRAPHIC_DATA]]" at bounding box center [182, 90] width 67 height 11
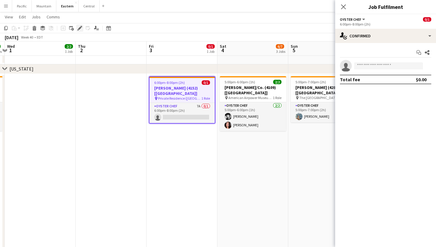
click at [80, 26] on icon "Edit" at bounding box center [79, 28] width 5 height 5
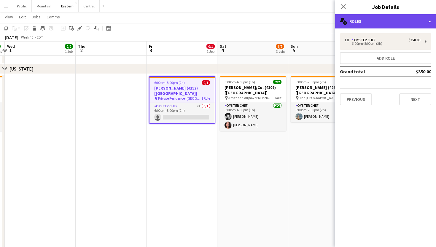
click at [397, 21] on div "multiple-users-add Roles" at bounding box center [385, 21] width 101 height 14
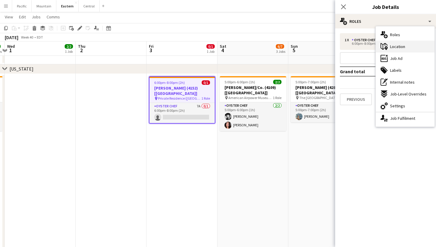
click at [402, 51] on div "maps-pin-1 Location" at bounding box center [405, 47] width 59 height 12
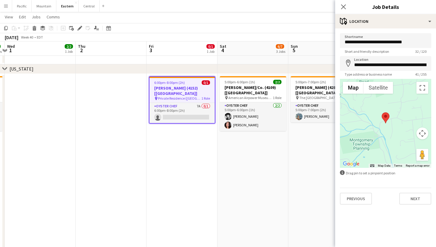
click at [389, 13] on div "Close pop-in Job Details" at bounding box center [385, 7] width 101 height 14
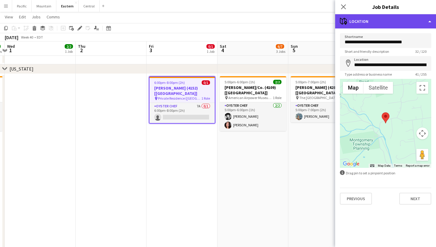
click at [389, 23] on div "maps-pin-1 Location" at bounding box center [385, 21] width 101 height 14
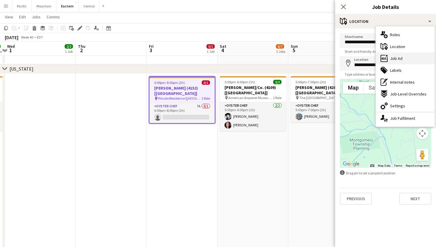
click at [392, 58] on span "Job Ad" at bounding box center [396, 58] width 12 height 5
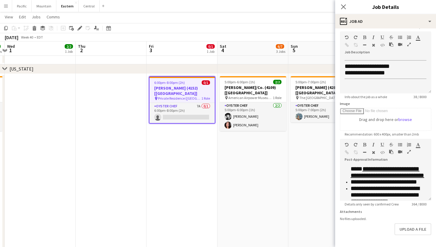
scroll to position [82, 0]
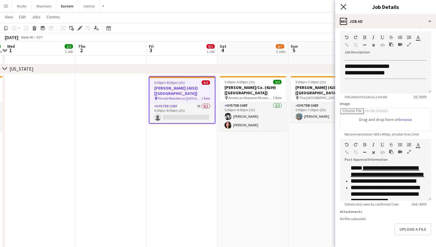
click at [344, 9] on icon "Close pop-in" at bounding box center [344, 7] width 6 height 6
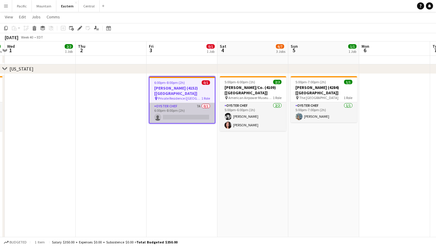
click at [194, 104] on app-card-role "Oyster Chef 7A 0/1 6:00pm-8:00pm (2h) single-neutral-actions" at bounding box center [182, 113] width 65 height 20
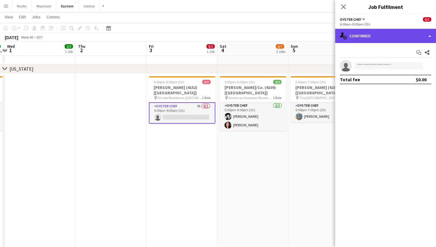
click at [363, 35] on div "single-neutral-actions-check-2 Confirmed" at bounding box center [385, 36] width 101 height 14
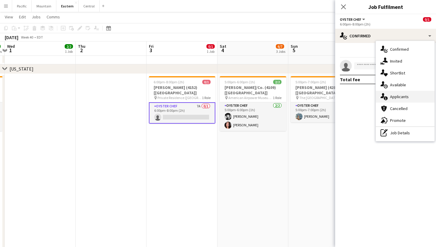
click at [389, 94] on div "single-neutral-actions-information Applicants" at bounding box center [405, 97] width 59 height 12
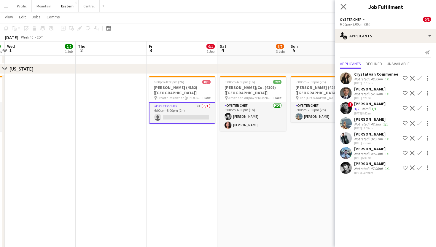
click at [346, 4] on app-icon "Close pop-in" at bounding box center [344, 7] width 9 height 9
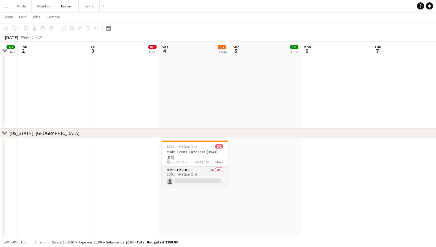
scroll to position [1017, 0]
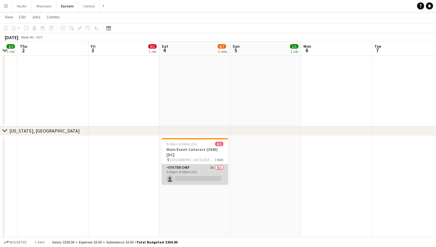
click at [212, 175] on app-card-role "Oyster Chef 3A 0/1 5:30pm-6:30pm (1h) single-neutral-actions" at bounding box center [195, 174] width 67 height 20
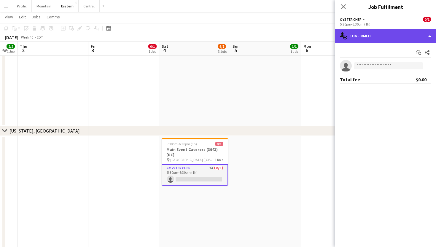
click at [386, 33] on div "single-neutral-actions-check-2 Confirmed" at bounding box center [385, 36] width 101 height 14
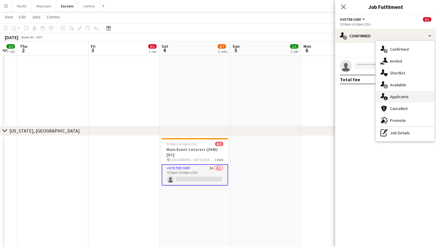
click at [410, 99] on div "single-neutral-actions-information Applicants" at bounding box center [405, 97] width 59 height 12
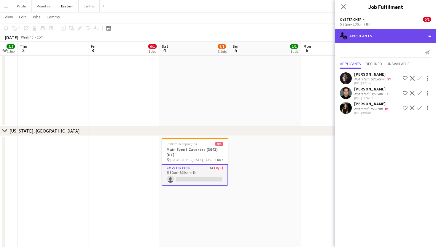
click at [364, 35] on div "single-neutral-actions-information Applicants" at bounding box center [385, 36] width 101 height 14
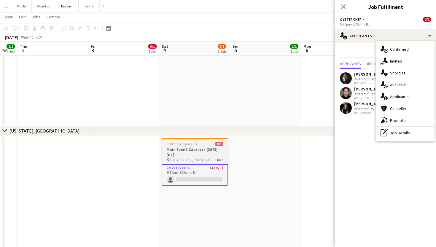
click at [196, 158] on span "[GEOGRAPHIC_DATA] ([GEOGRAPHIC_DATA], [GEOGRAPHIC_DATA])" at bounding box center [192, 160] width 45 height 4
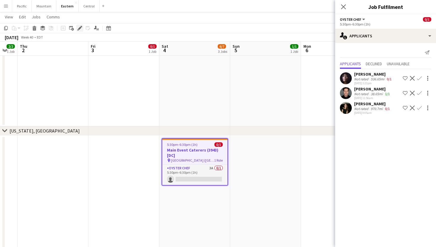
click at [81, 29] on icon "Edit" at bounding box center [79, 28] width 5 height 5
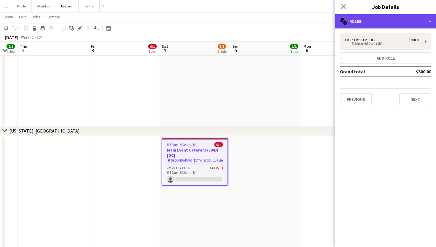
click at [426, 23] on div "multiple-users-add Roles" at bounding box center [385, 21] width 101 height 14
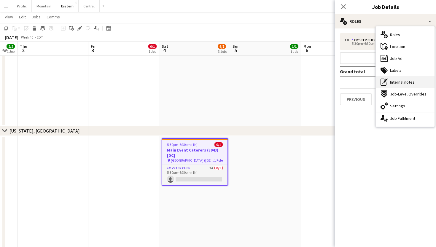
click at [416, 83] on div "pen-write Internal notes" at bounding box center [405, 82] width 59 height 12
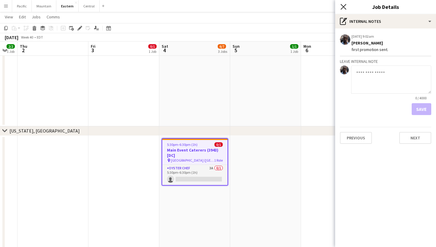
click at [344, 8] on icon "Close pop-in" at bounding box center [344, 7] width 6 height 6
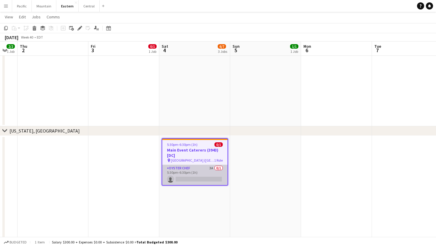
click at [212, 175] on app-card-role "Oyster Chef 3A 0/1 5:30pm-6:30pm (1h) single-neutral-actions" at bounding box center [194, 175] width 65 height 20
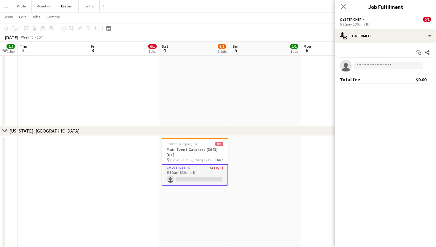
click at [376, 29] on app-options-switcher "Oyster Chef All roles Oyster Chef 0/1 5:30pm-6:30pm (1h)" at bounding box center [385, 21] width 101 height 15
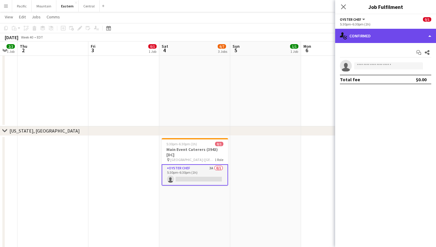
click at [384, 38] on div "single-neutral-actions-check-2 Confirmed" at bounding box center [385, 36] width 101 height 14
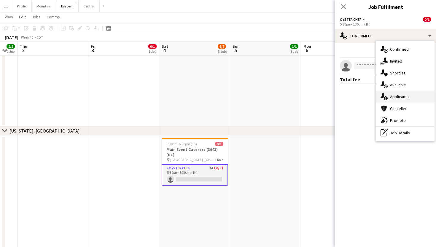
click at [388, 93] on div "single-neutral-actions-information Applicants" at bounding box center [405, 97] width 59 height 12
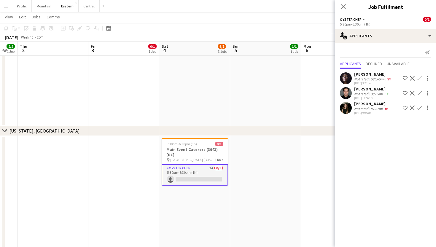
click at [348, 5] on div "Close pop-in" at bounding box center [343, 7] width 17 height 14
click at [350, 5] on div "Close pop-in" at bounding box center [343, 7] width 17 height 14
click at [342, 5] on icon at bounding box center [344, 7] width 6 height 6
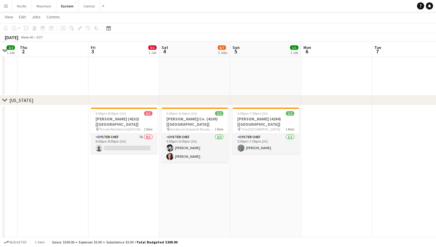
scroll to position [310, 0]
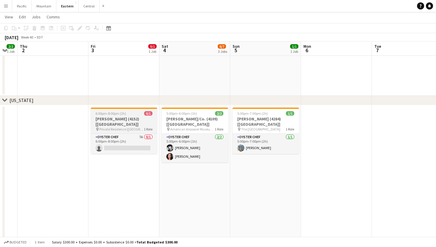
click at [128, 120] on h3 "[PERSON_NAME] (4152) [[GEOGRAPHIC_DATA]]" at bounding box center [124, 121] width 67 height 11
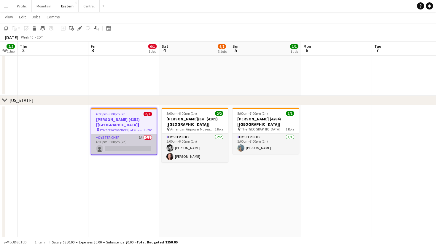
click at [141, 139] on app-card-role "Oyster Chef 7A 0/1 6:00pm-8:00pm (2h) single-neutral-actions" at bounding box center [123, 144] width 65 height 20
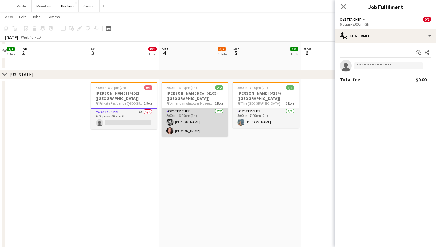
scroll to position [341, 0]
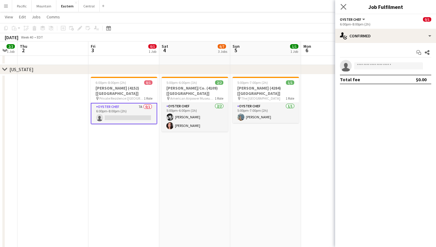
click at [347, 5] on app-icon "Close pop-in" at bounding box center [344, 7] width 9 height 9
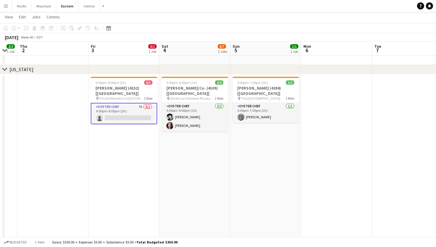
click at [342, 5] on app-navbar "Menu Boards Boards Boards All jobs Status Workforce Workforce My Workforce Recr…" at bounding box center [218, 6] width 436 height 12
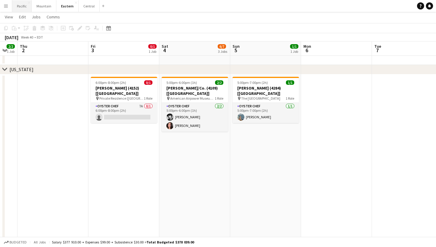
click at [27, 4] on button "Pacific Close" at bounding box center [22, 6] width 20 height 12
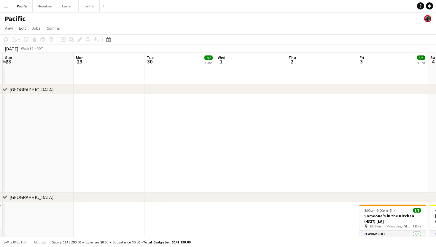
scroll to position [0, 214]
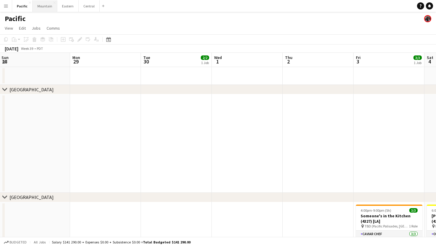
click at [44, 7] on button "Mountain Close" at bounding box center [45, 6] width 25 height 12
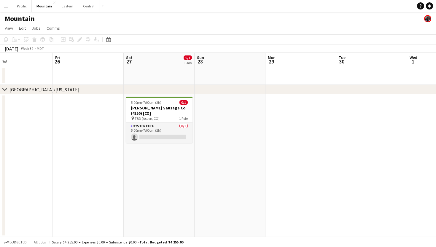
scroll to position [0, 162]
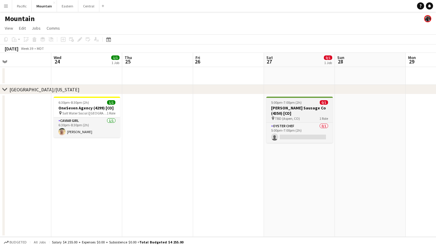
click at [301, 119] on div "pin TBD (Aspen, CO) 1 Role" at bounding box center [300, 118] width 67 height 5
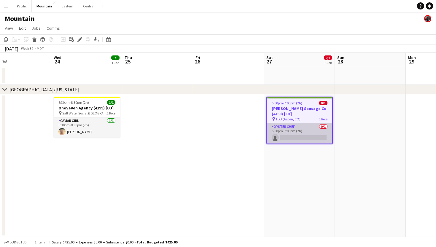
click at [300, 127] on app-card-role "Oyster Chef 0/1 5:00pm-7:00pm (2h) single-neutral-actions" at bounding box center [299, 134] width 65 height 20
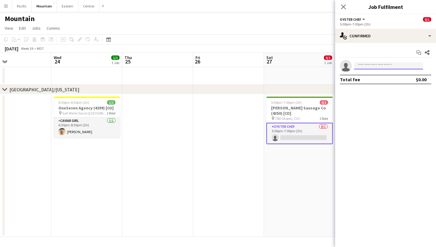
click at [369, 67] on input at bounding box center [388, 65] width 69 height 7
type input "*******"
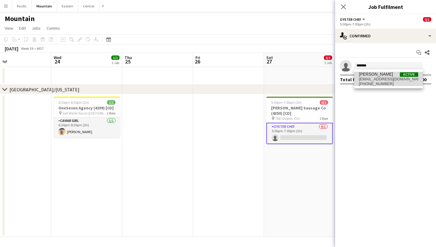
click at [379, 78] on span "rbyford25@icloud.com" at bounding box center [388, 79] width 59 height 5
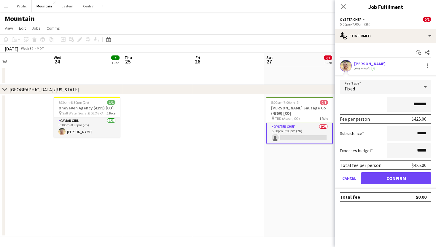
click at [393, 178] on button "Confirm" at bounding box center [396, 178] width 70 height 12
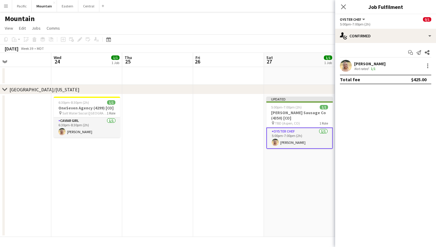
click at [341, 7] on app-icon "Close pop-in" at bounding box center [343, 6] width 7 height 7
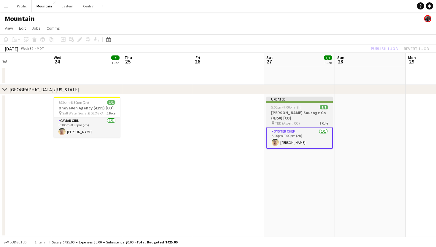
click at [316, 119] on h3 "Domingo Sausage Co (4350) [CO]" at bounding box center [300, 115] width 67 height 11
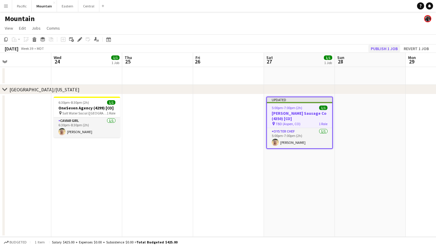
click at [384, 46] on button "Publish 1 job" at bounding box center [385, 49] width 32 height 8
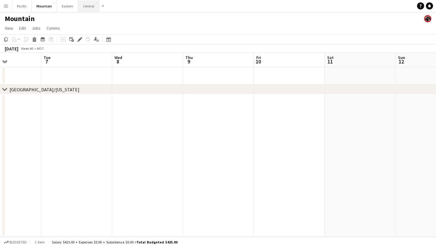
scroll to position [0, 257]
click at [28, 8] on button "Pacific Close" at bounding box center [22, 6] width 20 height 12
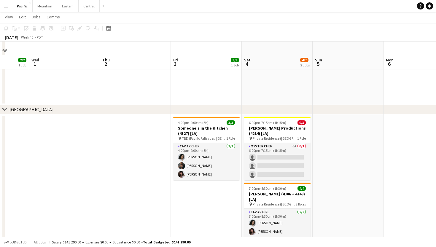
scroll to position [106, 0]
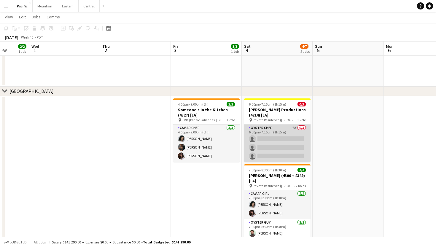
click at [297, 139] on app-card-role "Oyster Chef 6A 0/3 6:00pm-7:15pm (1h15m) single-neutral-actions single-neutral-…" at bounding box center [277, 143] width 67 height 37
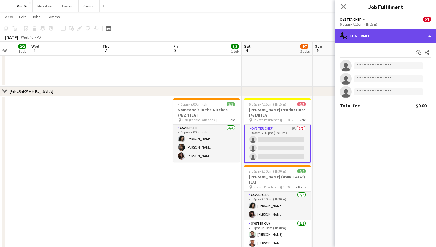
click at [396, 32] on div "single-neutral-actions-check-2 Confirmed" at bounding box center [385, 36] width 101 height 14
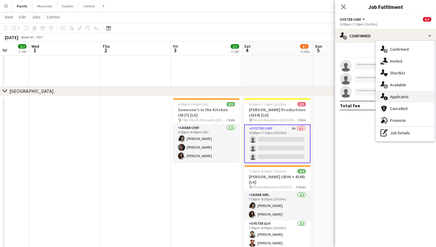
click at [402, 99] on div "single-neutral-actions-information Applicants" at bounding box center [405, 97] width 59 height 12
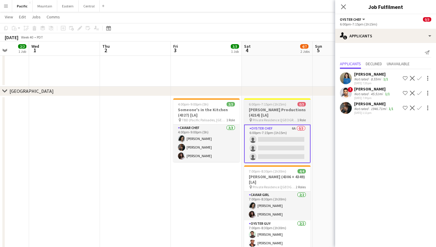
click at [300, 116] on h3 "Bourgeois Productions (4214) [LA]" at bounding box center [277, 112] width 67 height 11
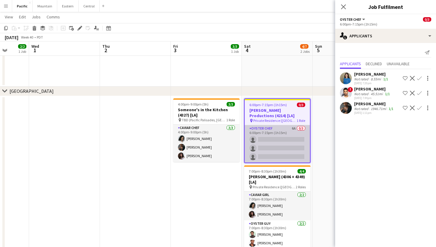
click at [295, 127] on app-card-role "Oyster Chef 6A 0/3 6:00pm-7:15pm (1h15m) single-neutral-actions single-neutral-…" at bounding box center [277, 143] width 65 height 37
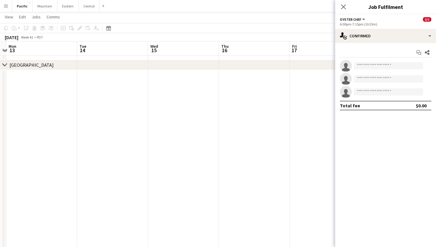
scroll to position [0, 268]
click at [345, 7] on icon "Close pop-in" at bounding box center [344, 7] width 6 height 6
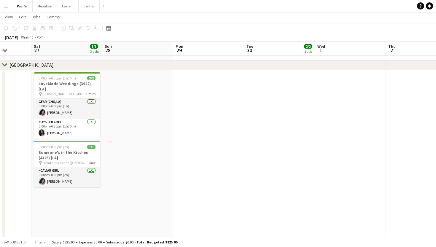
scroll to position [0, 134]
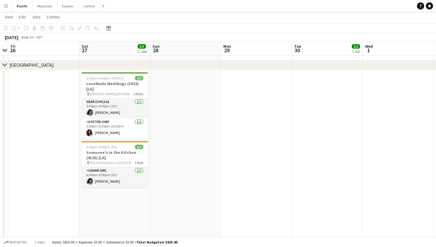
click at [5, 8] on app-icon "Menu" at bounding box center [6, 6] width 5 height 5
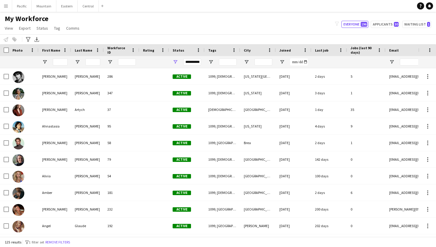
click at [5, 7] on app-icon "Menu" at bounding box center [6, 6] width 5 height 5
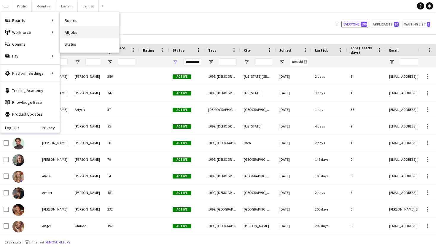
click at [81, 35] on link "All jobs" at bounding box center [89, 32] width 59 height 12
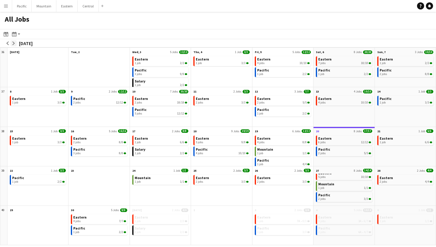
click at [14, 43] on app-icon "arrow-right" at bounding box center [14, 44] width 4 height 4
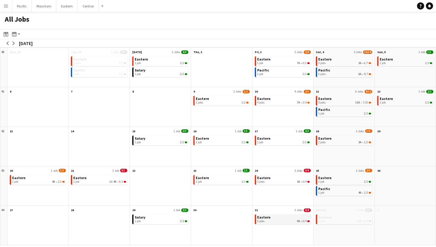
click at [288, 223] on app-month-view-brief-board "Eastern 3 jobs 9A • 0/4" at bounding box center [283, 220] width 56 height 10
click at [286, 220] on div "3 jobs 9A • 0/4" at bounding box center [283, 222] width 53 height 4
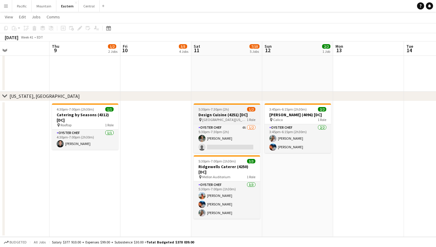
scroll to position [739, 0]
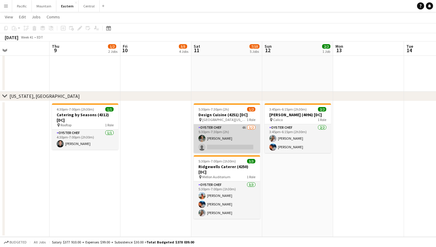
click at [237, 136] on app-card-role "Oyster Chef 4A [DATE] 5:30pm-7:30pm (2h) [PERSON_NAME] single-neutral-actions" at bounding box center [227, 138] width 67 height 29
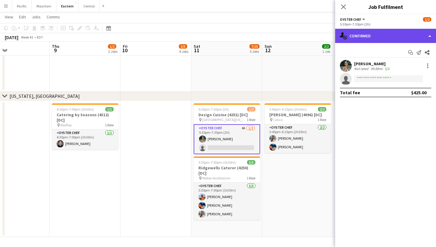
click at [392, 30] on div "single-neutral-actions-check-2 Confirmed" at bounding box center [385, 36] width 101 height 14
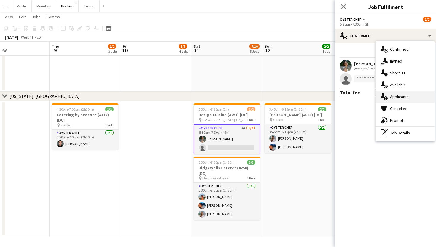
click at [392, 100] on div "single-neutral-actions-information Applicants" at bounding box center [405, 97] width 59 height 12
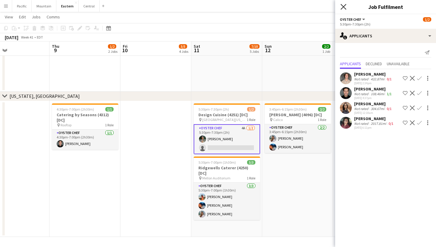
click at [345, 4] on icon "Close pop-in" at bounding box center [344, 7] width 6 height 6
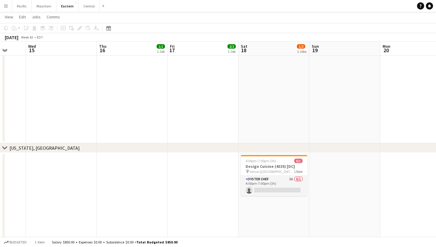
scroll to position [0, 189]
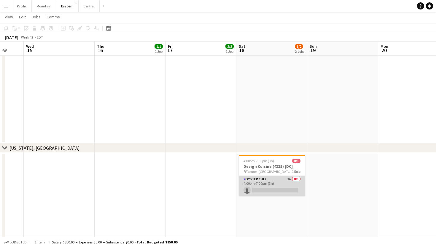
click at [276, 187] on app-card-role "Oyster Chef 3A 0/1 4:00pm-7:00pm (3h) single-neutral-actions" at bounding box center [272, 186] width 67 height 20
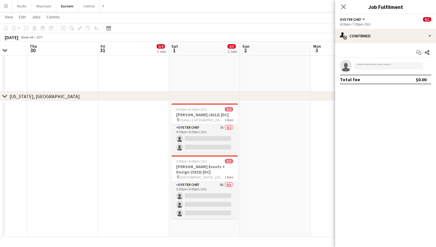
scroll to position [0, 183]
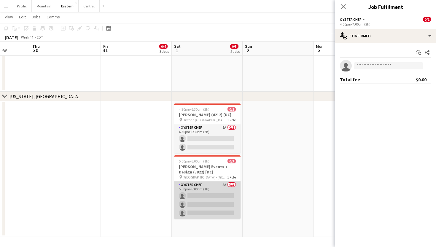
click at [217, 197] on app-card-role "Oyster Chef 8A 0/3 5:00pm-6:00pm (1h) single-neutral-actions single-neutral-act…" at bounding box center [207, 200] width 67 height 37
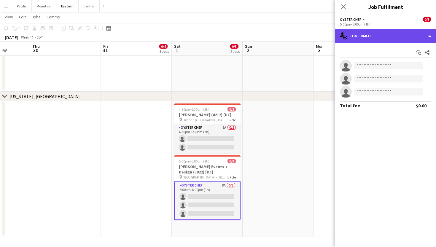
click at [403, 40] on div "single-neutral-actions-check-2 Confirmed" at bounding box center [385, 36] width 101 height 14
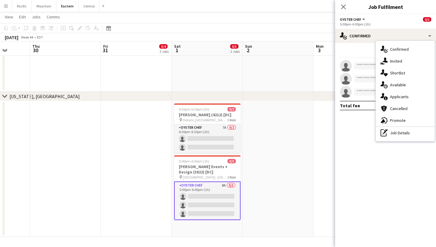
click at [289, 131] on app-date-cell at bounding box center [278, 169] width 71 height 136
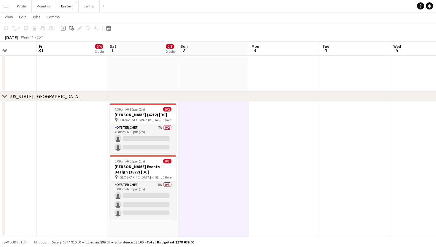
scroll to position [0, 176]
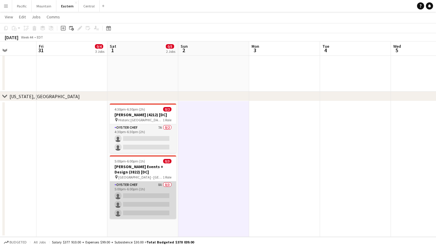
click at [151, 191] on app-card-role "Oyster Chef 8A 0/3 5:00pm-6:00pm (1h) single-neutral-actions single-neutral-act…" at bounding box center [143, 200] width 67 height 37
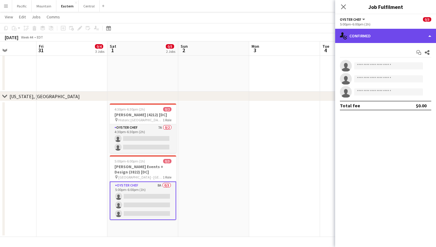
click at [390, 33] on div "single-neutral-actions-check-2 Confirmed" at bounding box center [385, 36] width 101 height 14
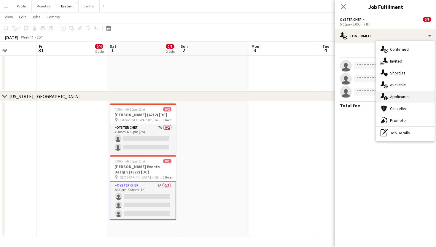
click at [411, 96] on div "single-neutral-actions-information Applicants" at bounding box center [405, 97] width 59 height 12
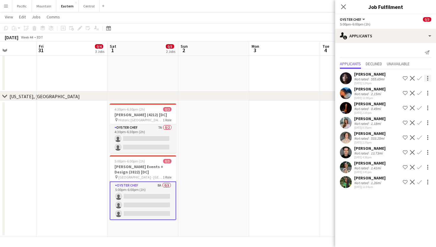
click at [426, 78] on div at bounding box center [428, 78] width 7 height 7
click at [426, 78] on div at bounding box center [218, 123] width 436 height 247
